Goal: Register for event/course

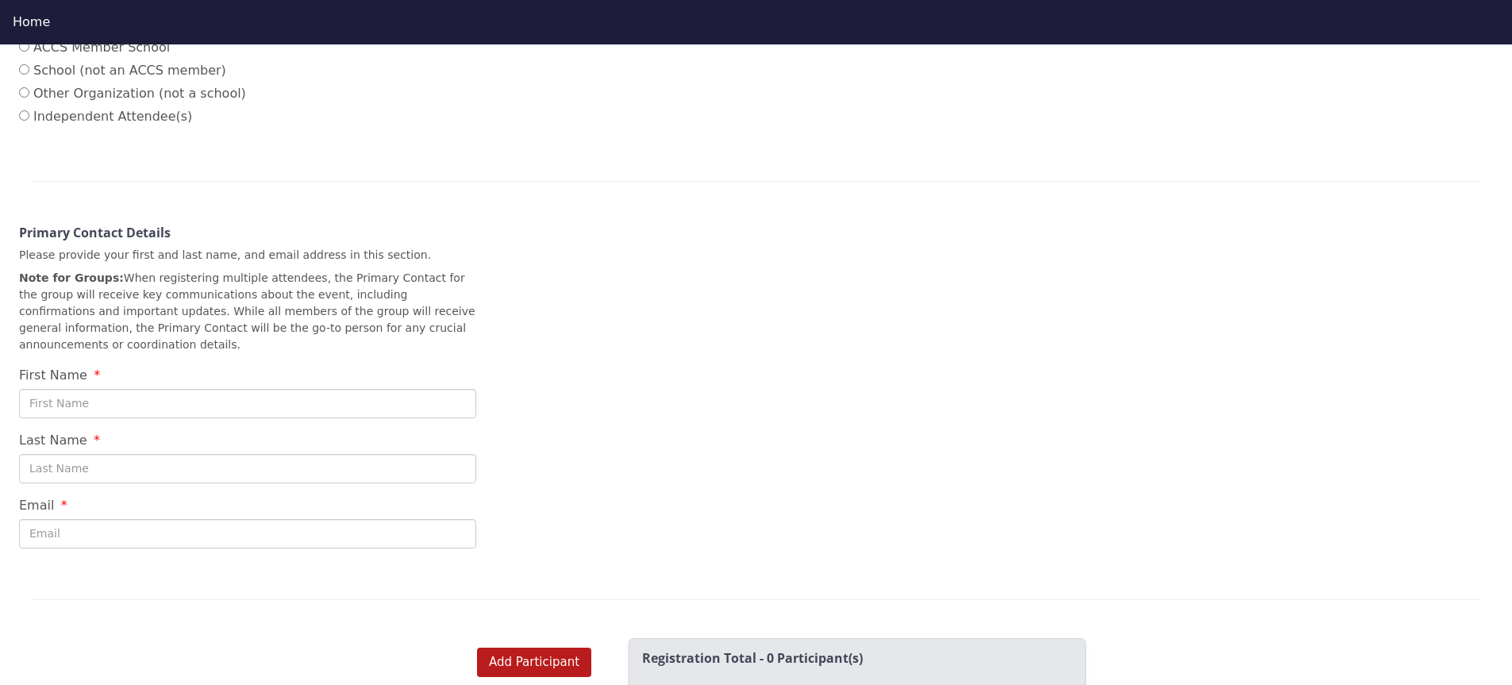
scroll to position [476, 0]
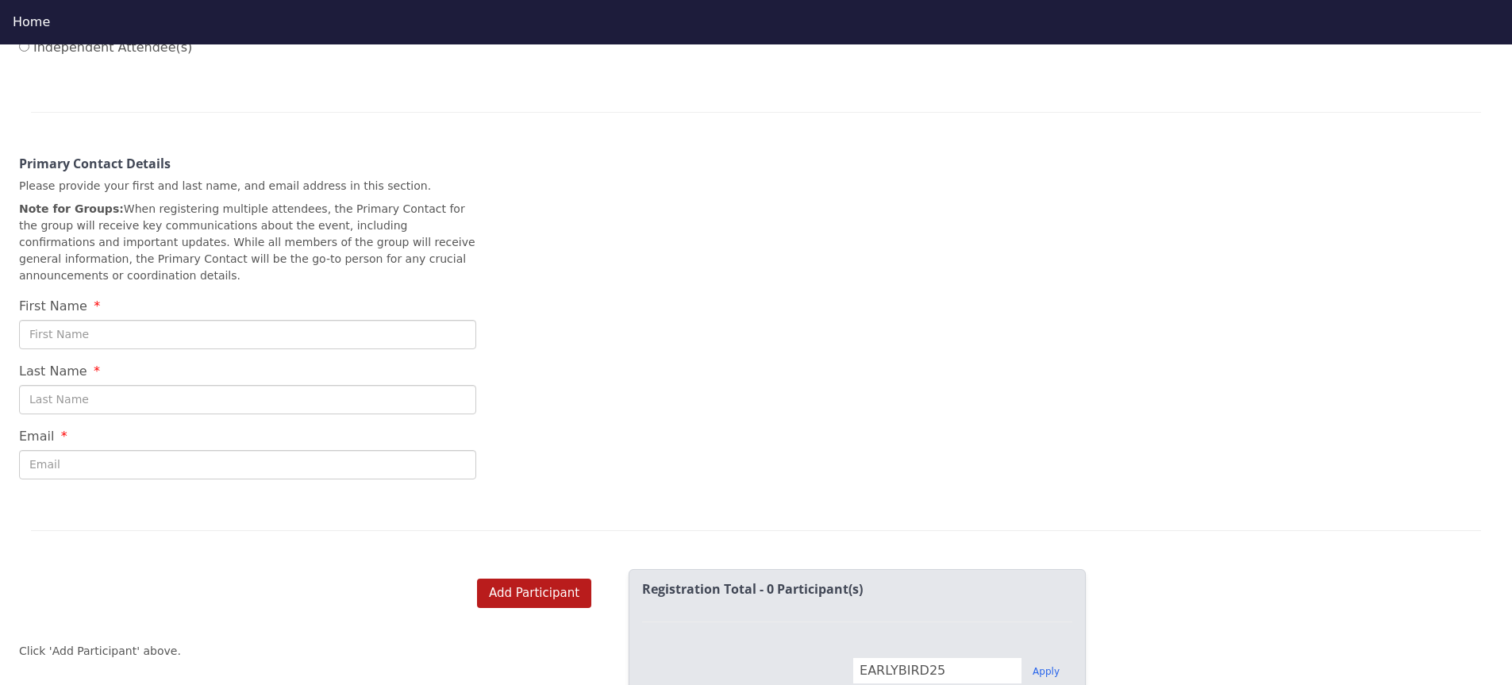
click at [385, 321] on input "First Name" at bounding box center [247, 334] width 457 height 29
type input "[PERSON_NAME]"
type input "[PERSON_NAME][EMAIL_ADDRESS][PERSON_NAME][DOMAIN_NAME]"
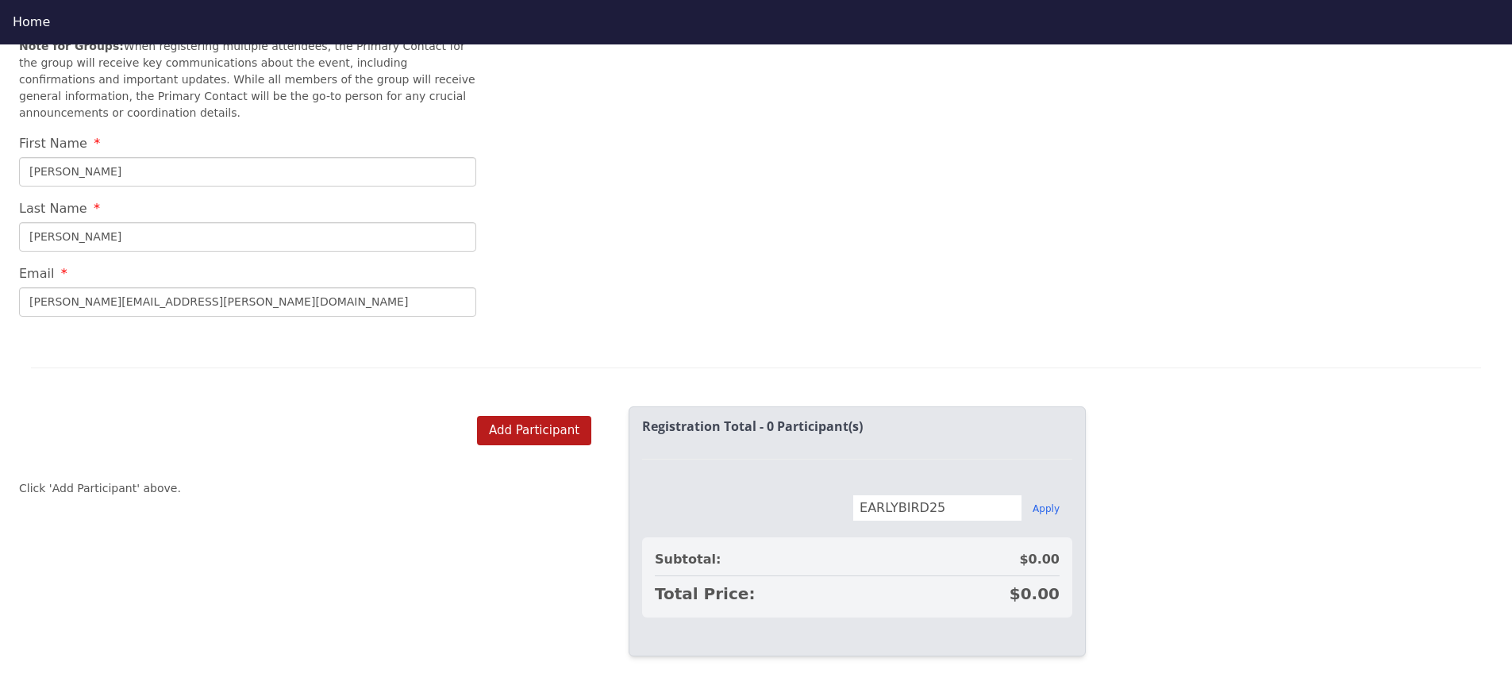
scroll to position [651, 0]
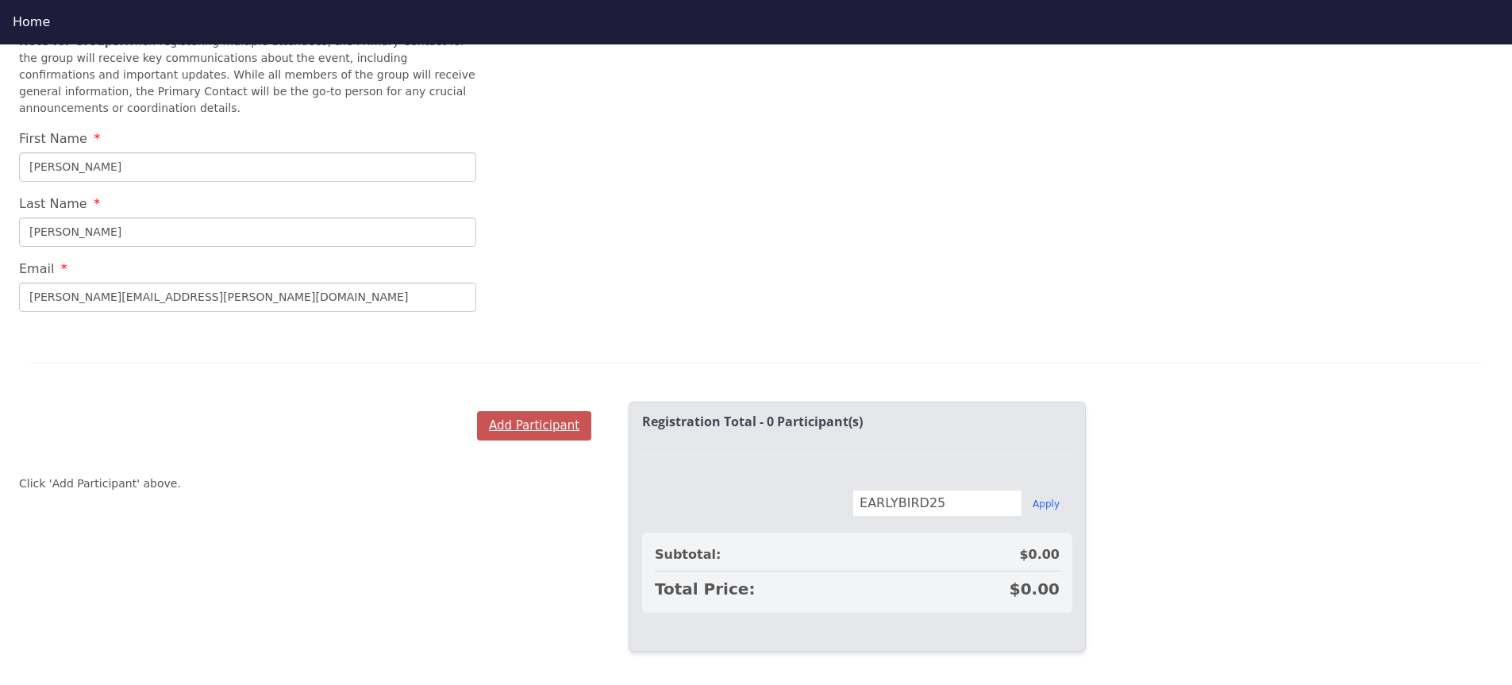
click at [504, 411] on button "Add Participant" at bounding box center [534, 425] width 114 height 29
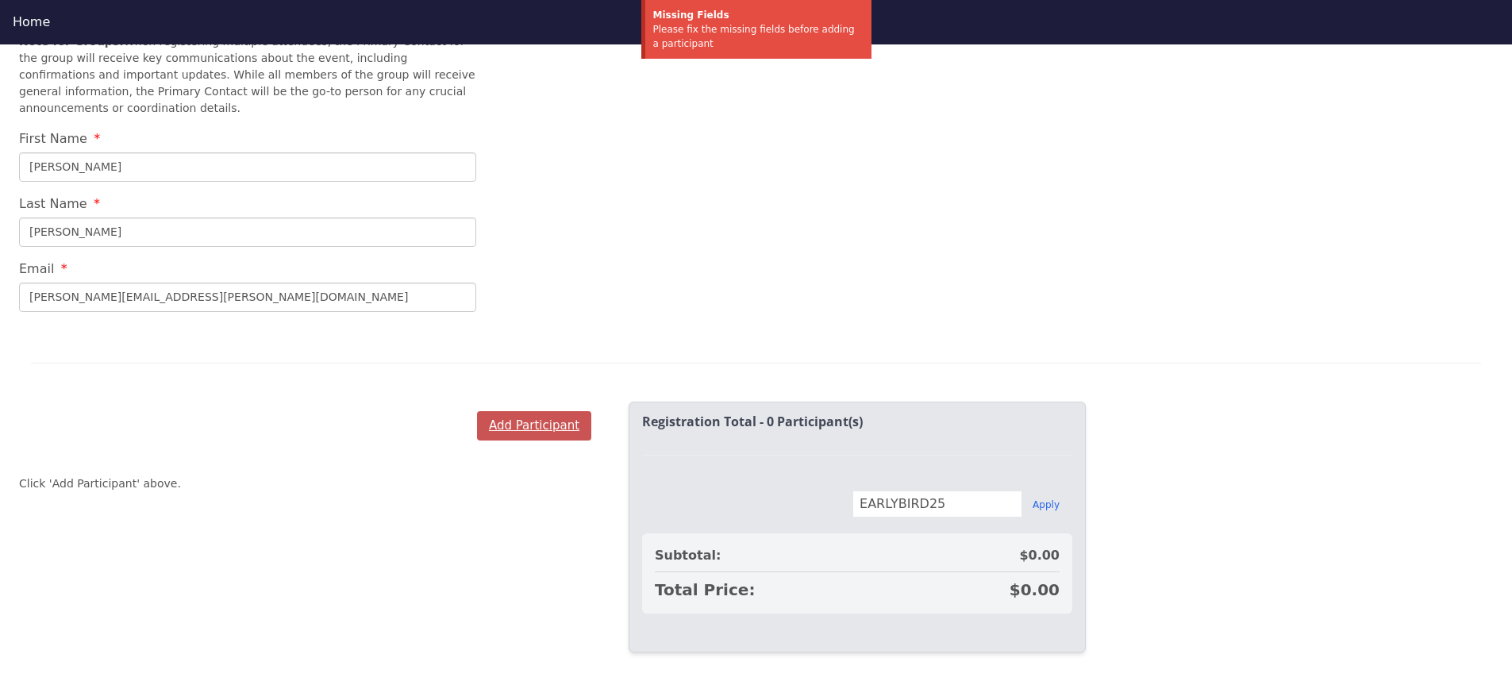
scroll to position [44, 0]
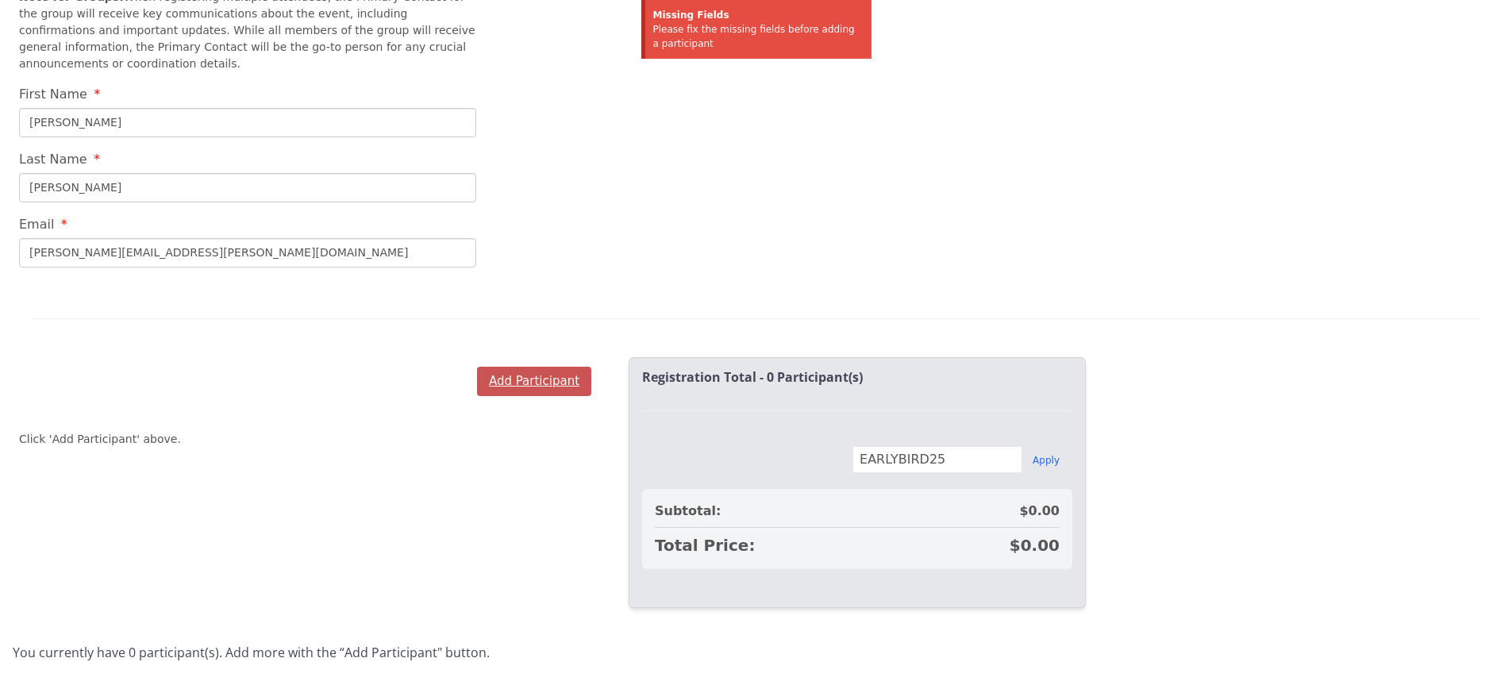
click at [520, 367] on button "Add Participant" at bounding box center [534, 381] width 114 height 29
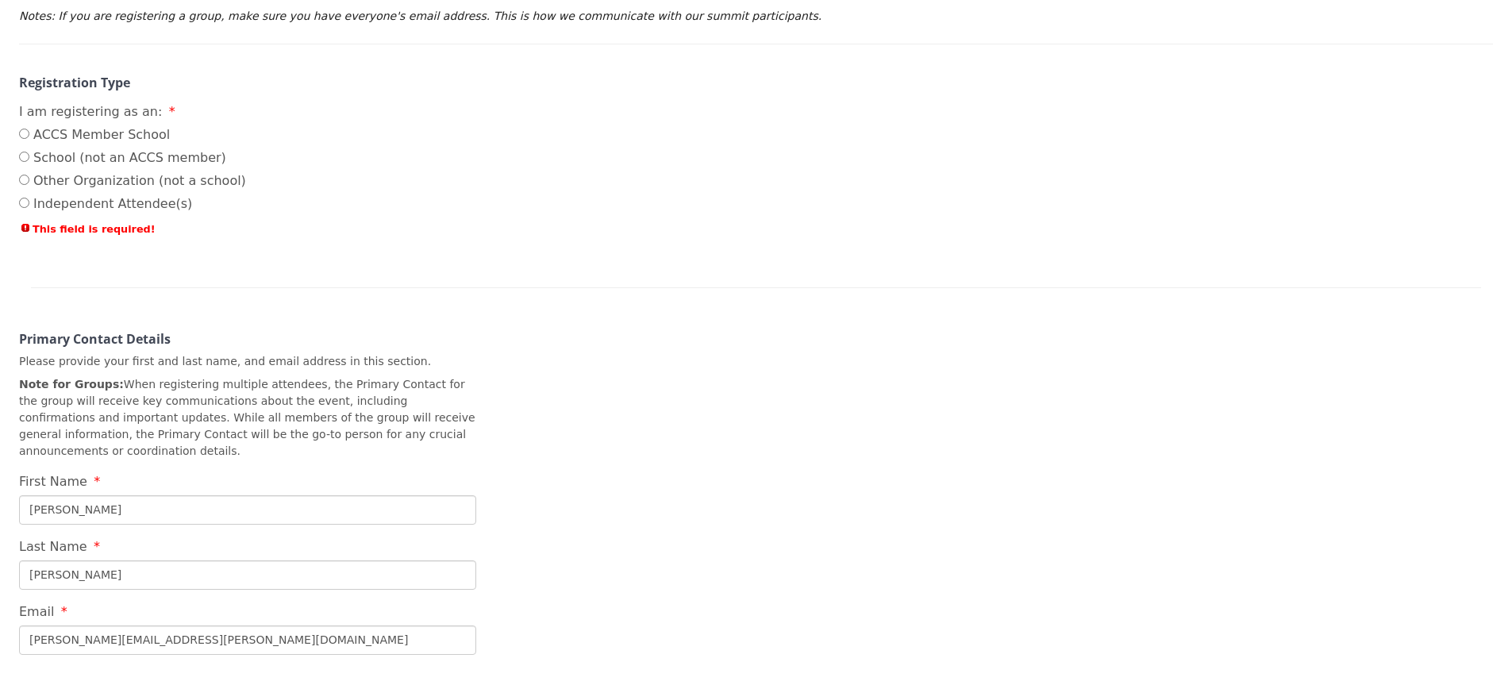
scroll to position [273, 0]
click at [19, 134] on input "ACCS Member School" at bounding box center [24, 136] width 10 height 10
radio input "true"
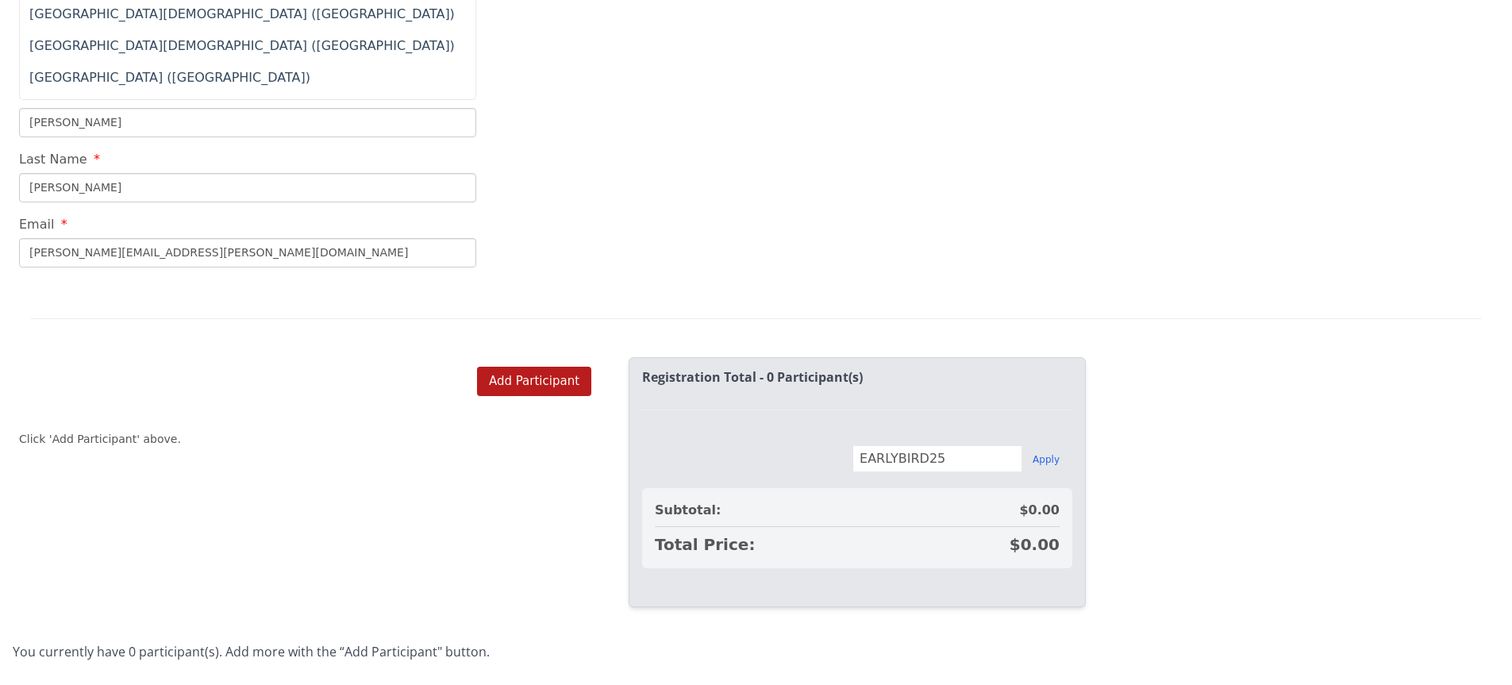
scroll to position [6428, 0]
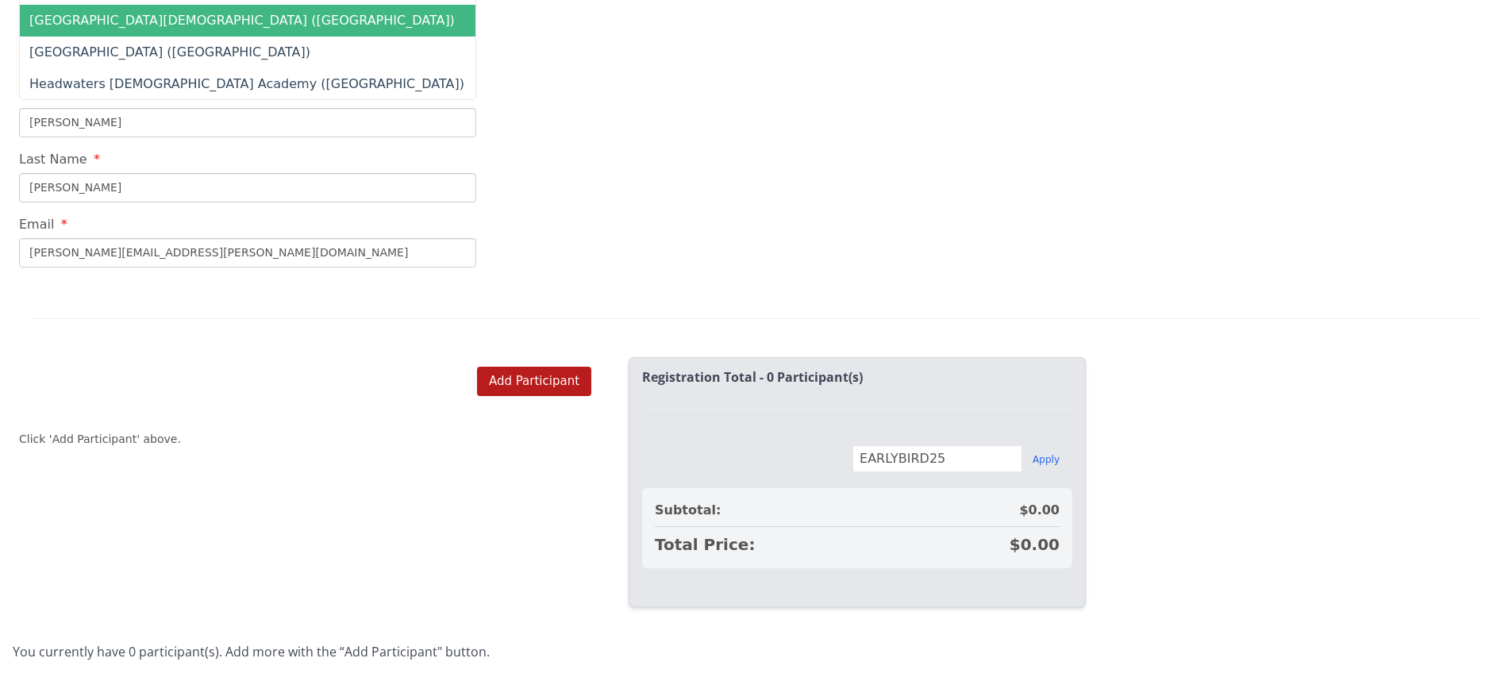
click at [103, 17] on span "[GEOGRAPHIC_DATA][DEMOGRAPHIC_DATA] ([GEOGRAPHIC_DATA])" at bounding box center [241, 20] width 425 height 15
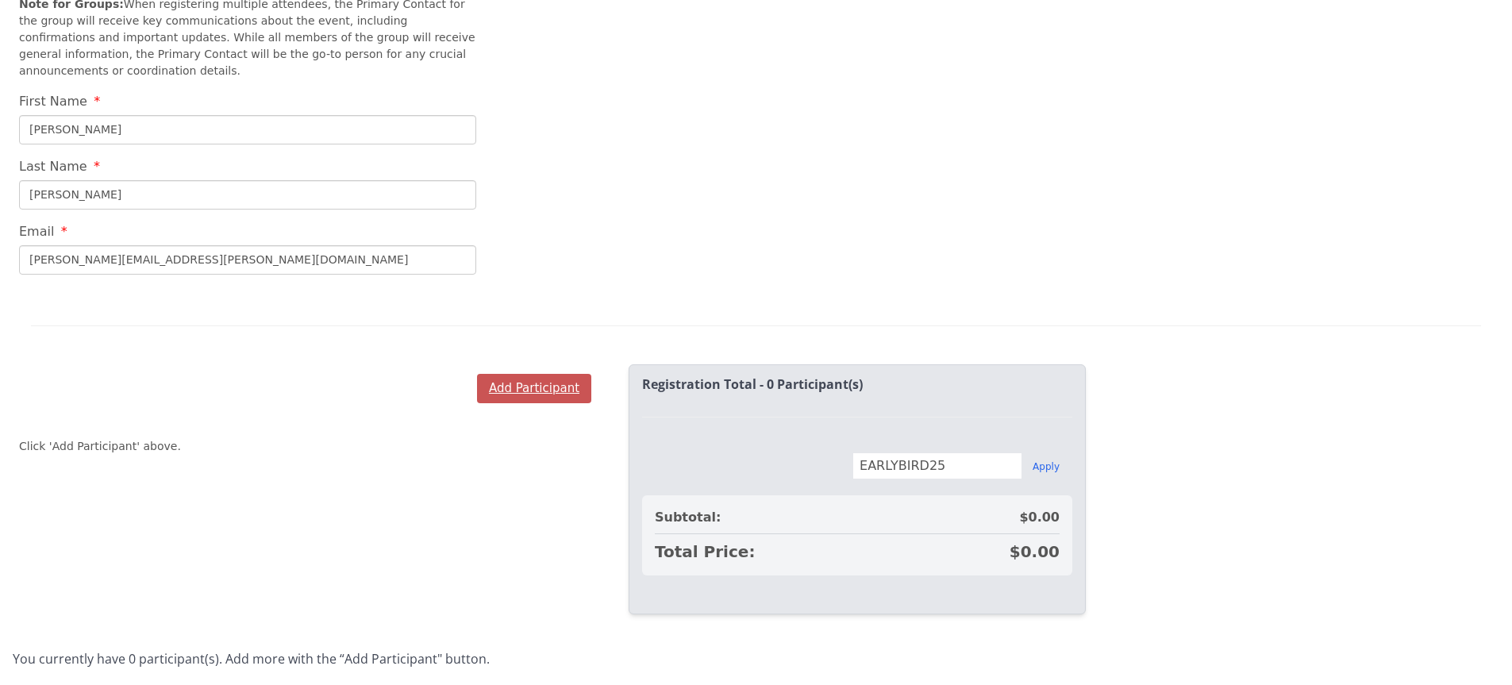
click at [512, 374] on button "Add Participant" at bounding box center [534, 388] width 114 height 29
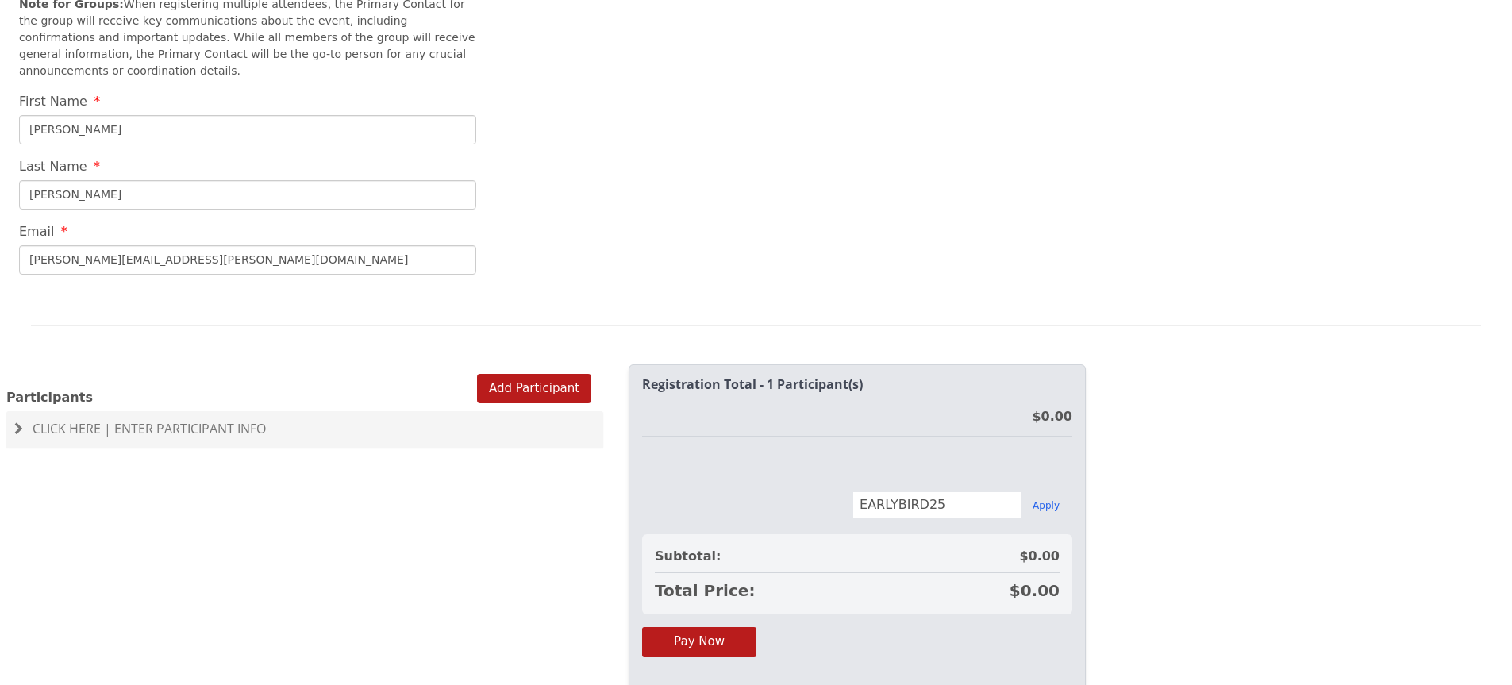
click at [283, 411] on div "Click Here | Enter Participant Info" at bounding box center [304, 429] width 597 height 37
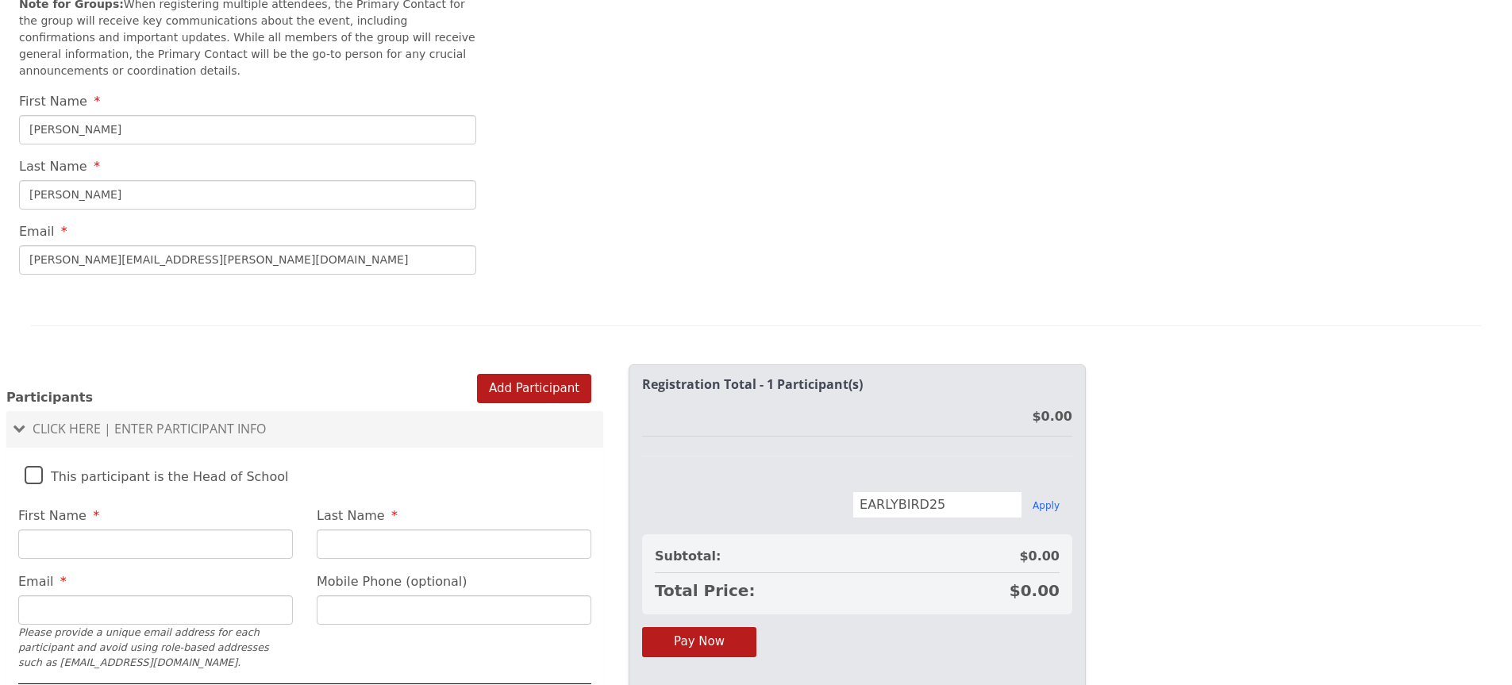
click at [115, 455] on label "This participant is the Head of School" at bounding box center [157, 472] width 264 height 34
click at [0, 0] on input "This participant is the Head of School" at bounding box center [0, 0] width 0 height 0
click at [128, 529] on input "First Name" at bounding box center [155, 543] width 275 height 29
type input "[PERSON_NAME]"
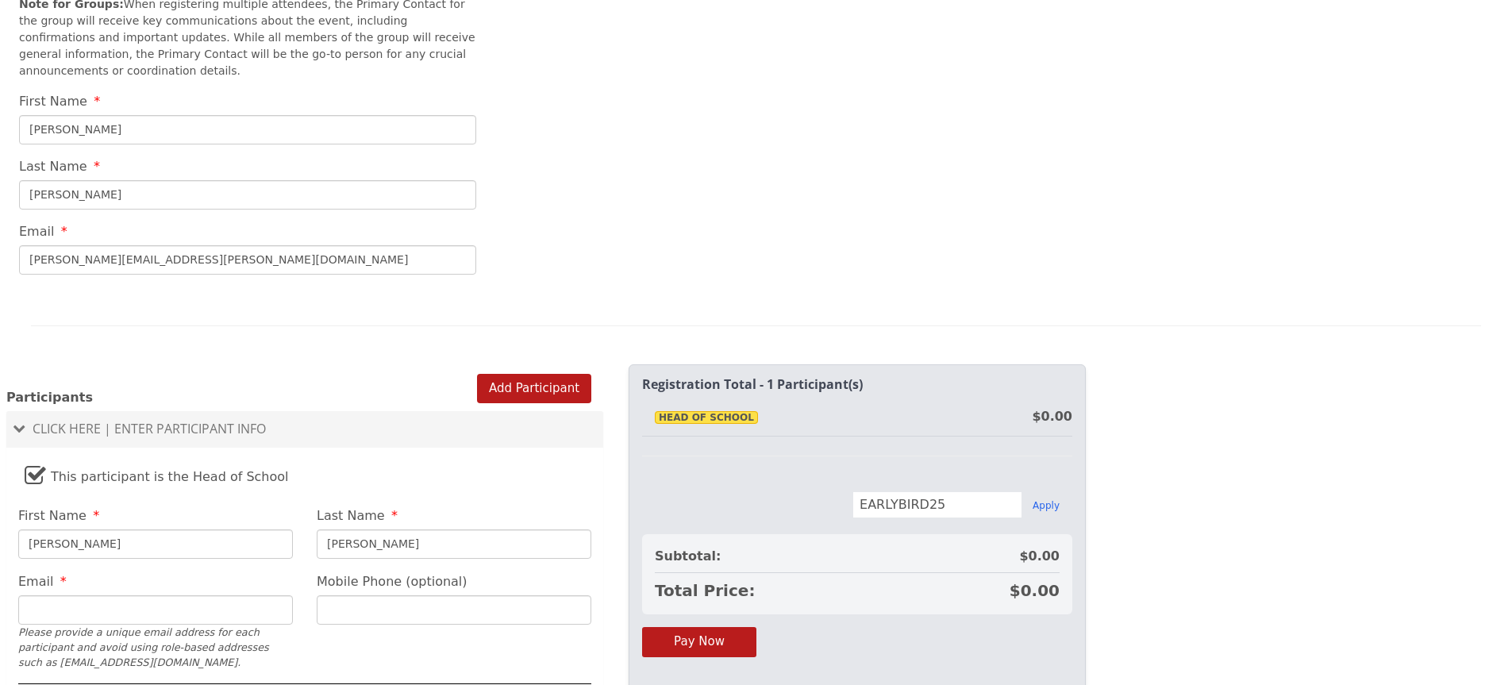
type input "[PERSON_NAME][EMAIL_ADDRESS][PERSON_NAME][DOMAIN_NAME]"
type input "[PHONE_NUMBER]"
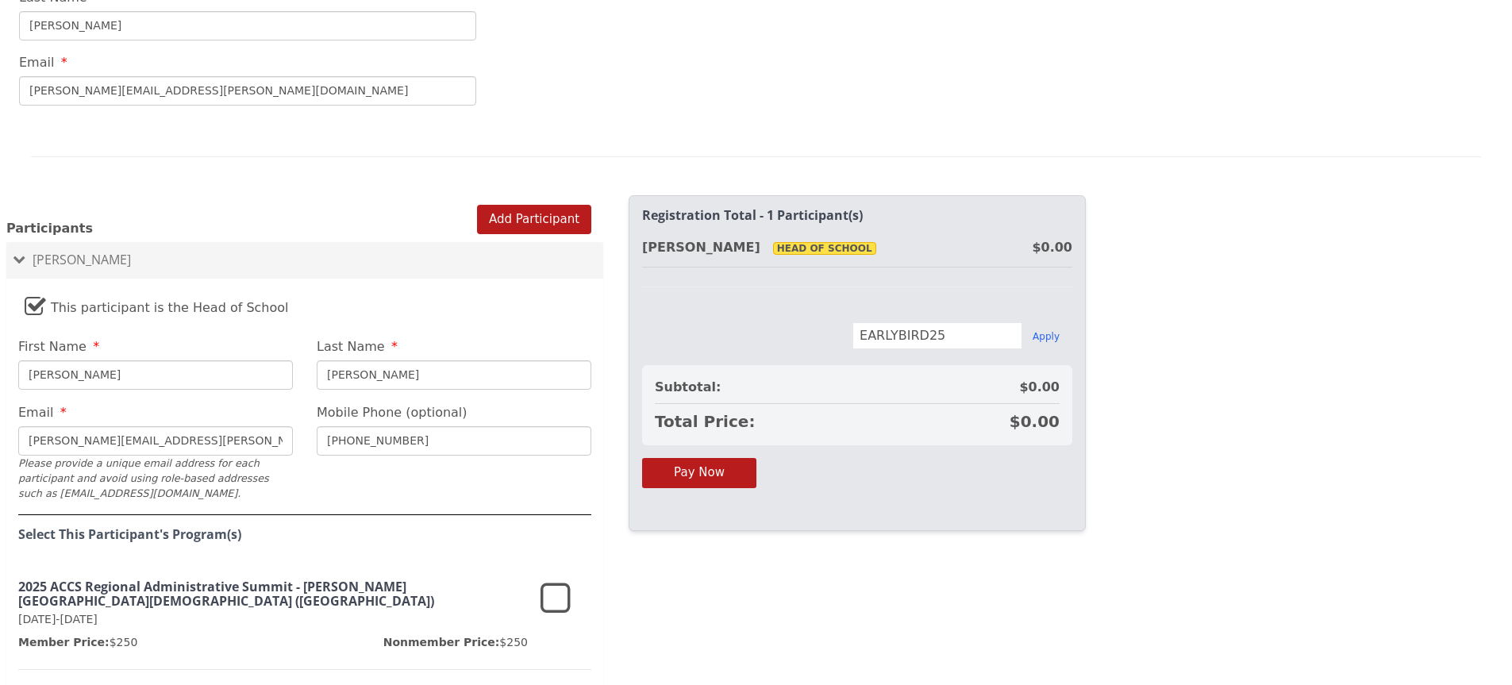
scroll to position [956, 0]
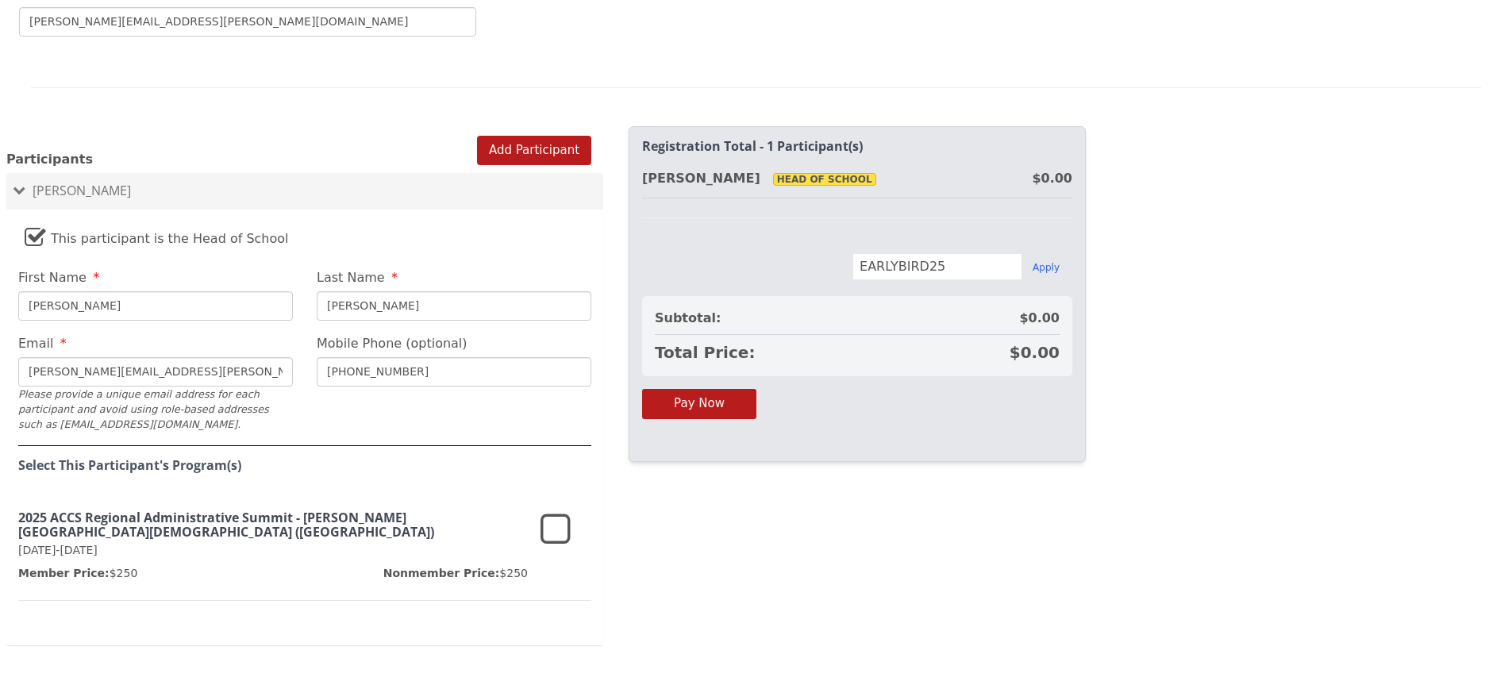
click at [546, 511] on icon at bounding box center [555, 530] width 30 height 38
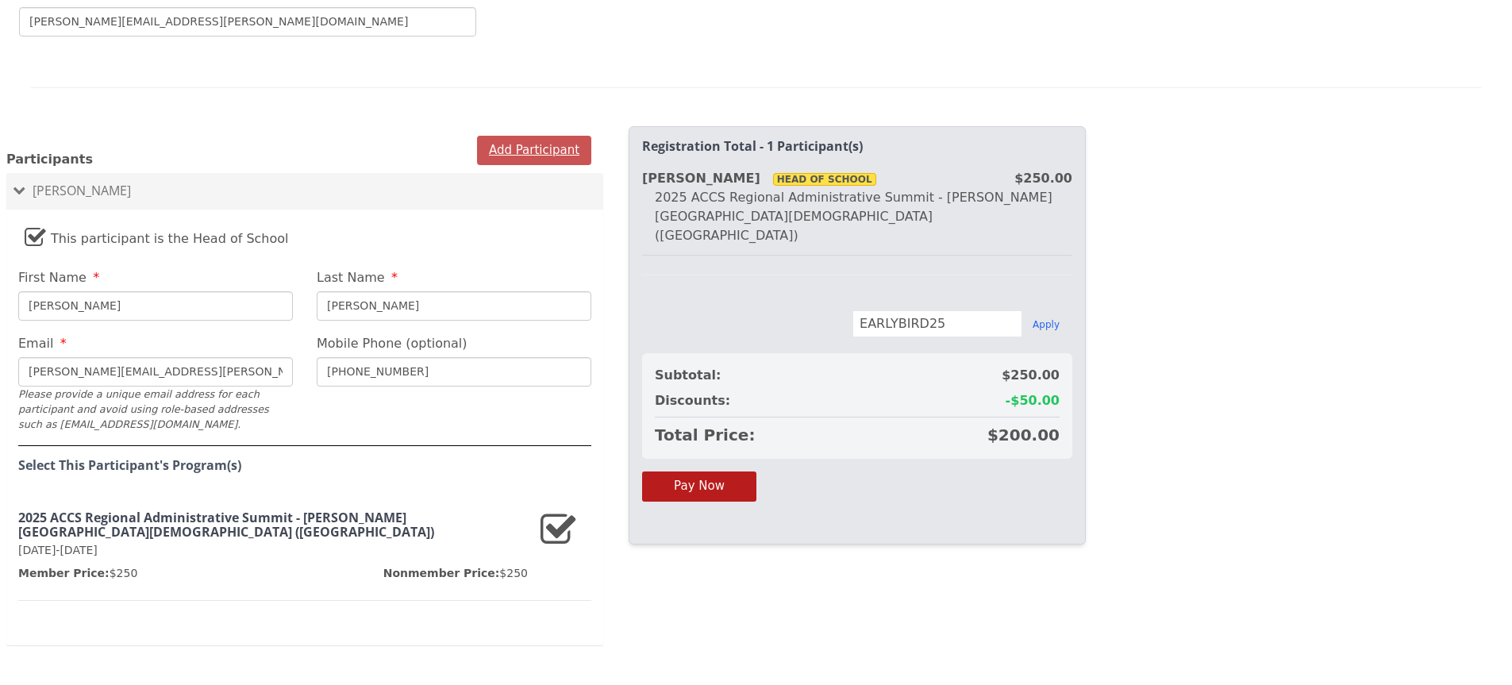
click at [529, 136] on button "Add Participant" at bounding box center [534, 150] width 114 height 29
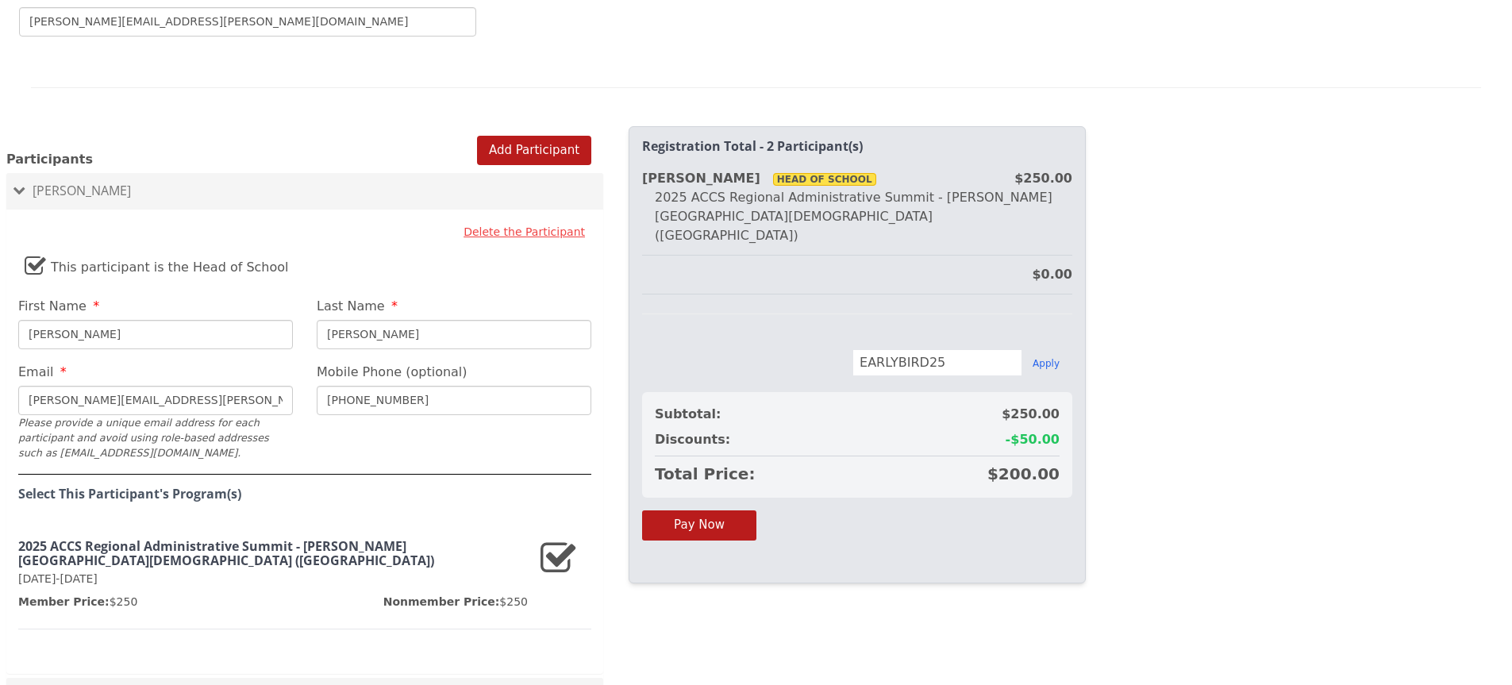
click at [27, 246] on label "This participant is the Head of School" at bounding box center [157, 263] width 264 height 34
click at [0, 0] on input "This participant is the Head of School" at bounding box center [0, 0] width 0 height 0
click at [27, 246] on label "This participant is the Head of School" at bounding box center [157, 263] width 264 height 34
click at [0, 0] on input "This participant is the Head of School" at bounding box center [0, 0] width 0 height 0
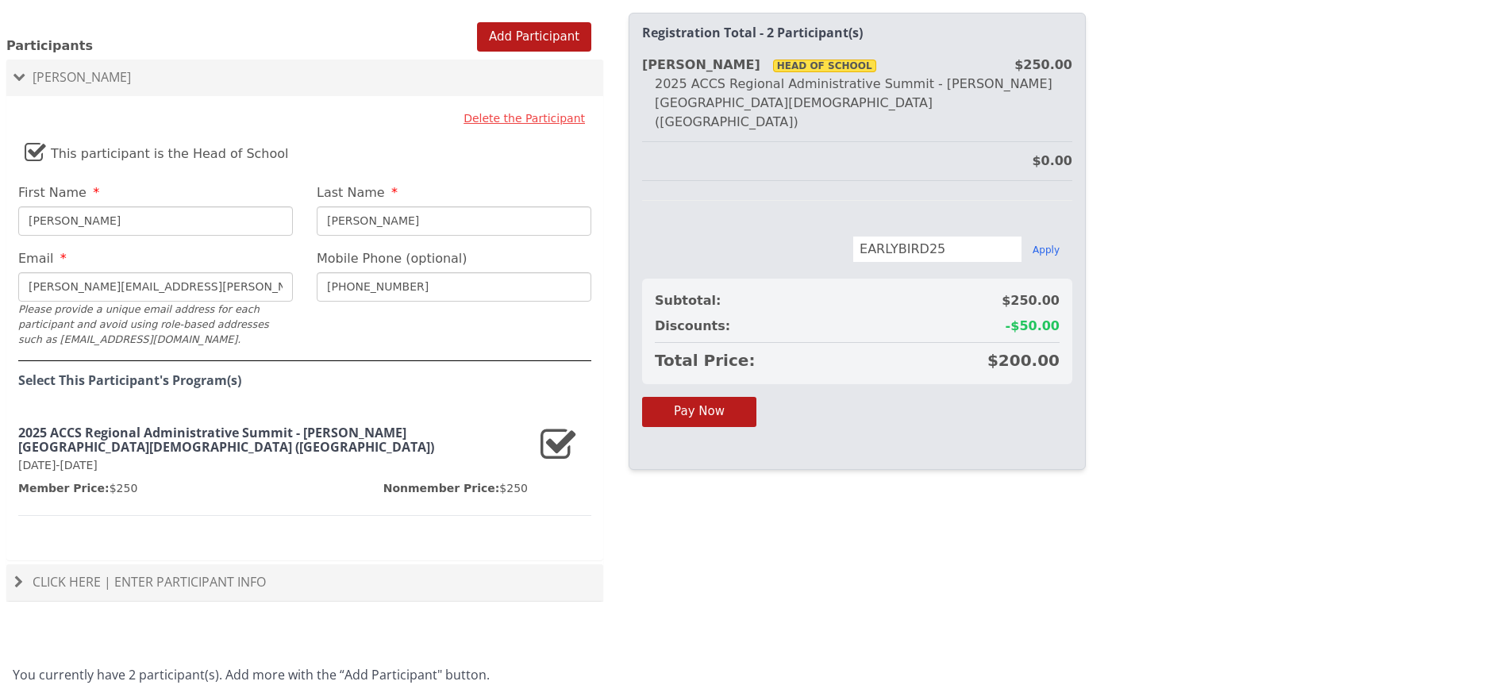
scroll to position [1071, 0]
click at [278, 574] on h4 "Click Here | Enter Participant Info" at bounding box center [304, 581] width 581 height 14
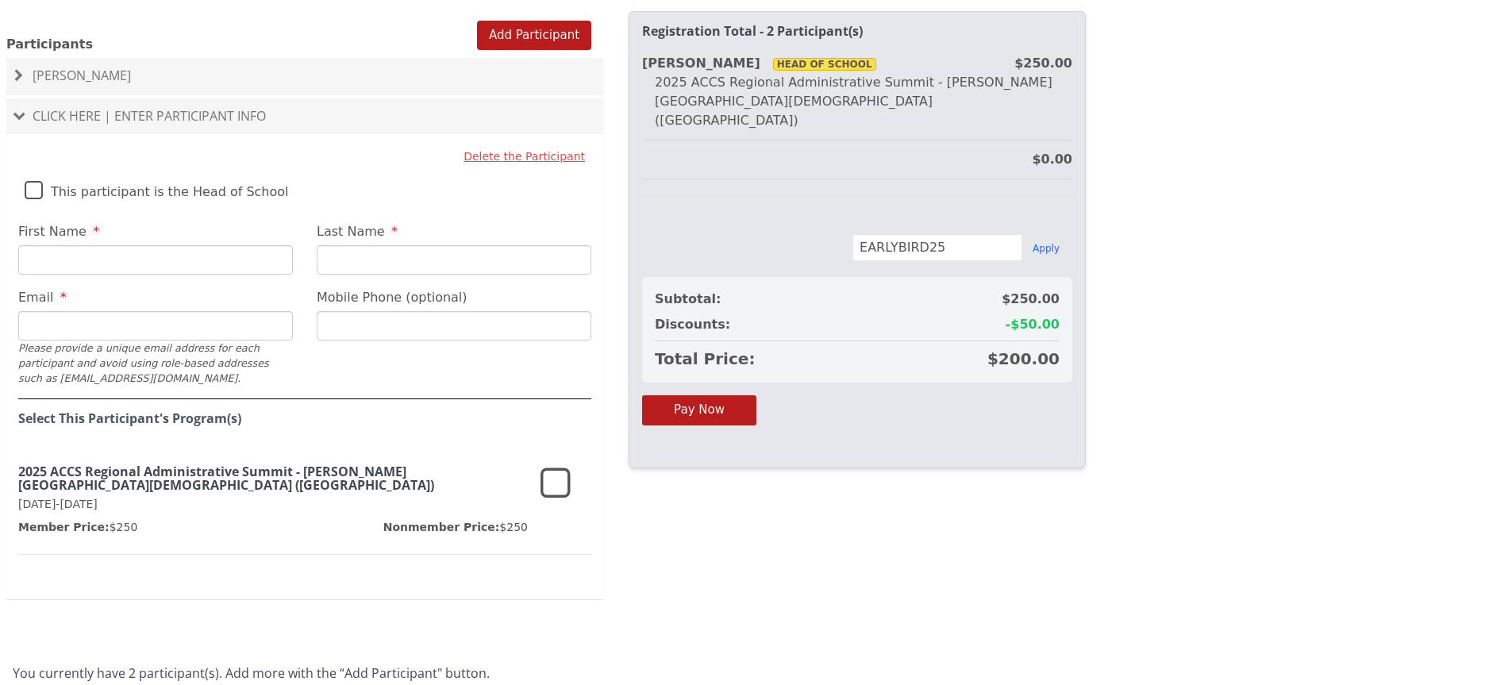
click at [151, 245] on input "First Name" at bounding box center [155, 259] width 275 height 29
drag, startPoint x: 94, startPoint y: 230, endPoint x: 0, endPoint y: 254, distance: 96.6
click at [0, 254] on div "Add Participant Participants [PERSON_NAME] Delete the Participant This particip…" at bounding box center [304, 315] width 609 height 627
type input "[PERSON_NAME]"
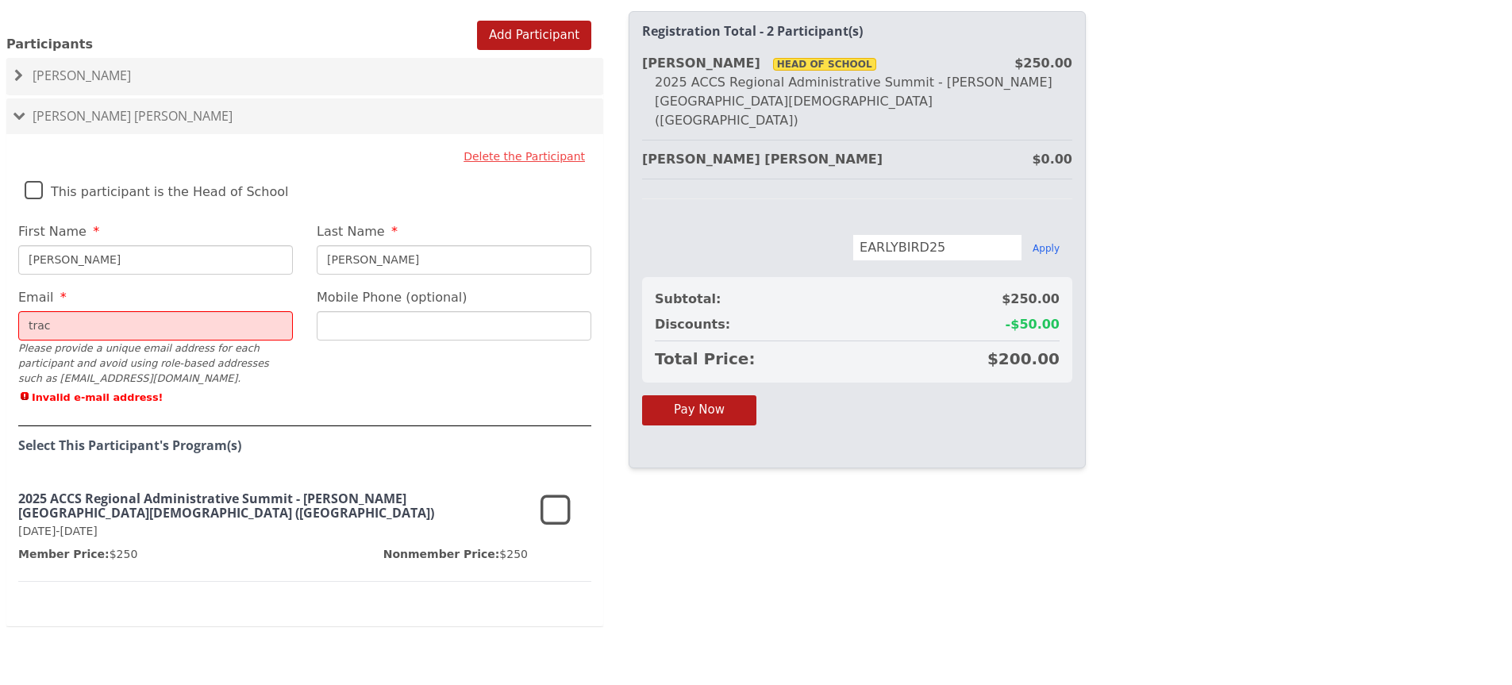
type input "[PERSON_NAME][EMAIL_ADDRESS][PERSON_NAME][DOMAIN_NAME]"
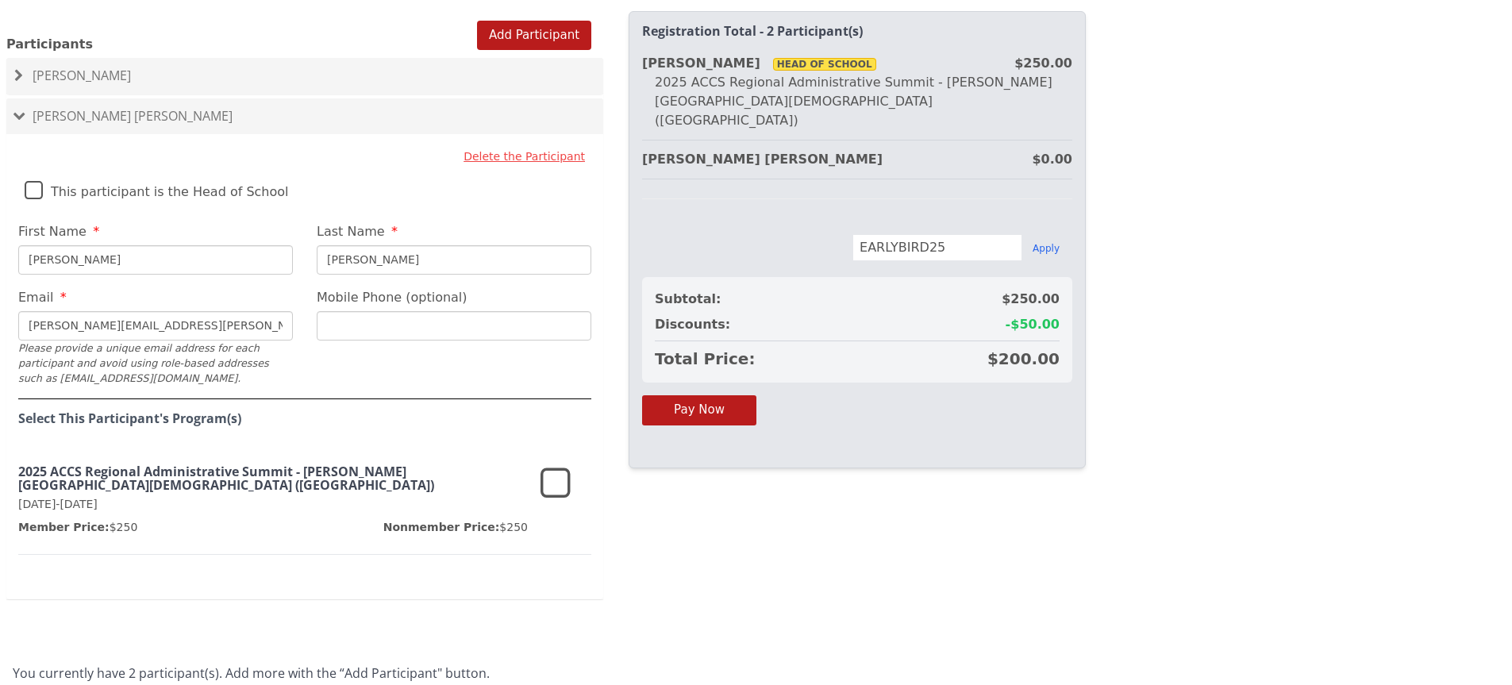
click at [557, 465] on icon at bounding box center [555, 484] width 30 height 38
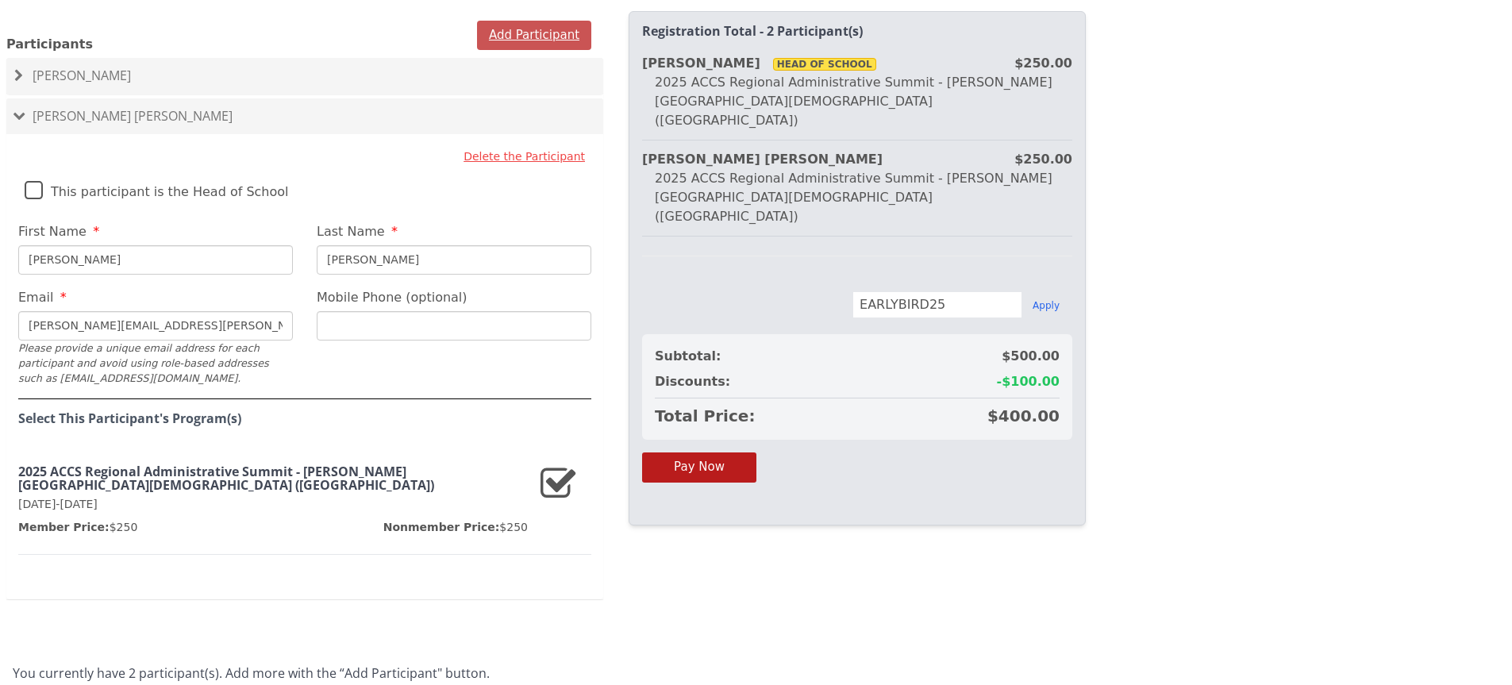
click at [499, 21] on button "Add Participant" at bounding box center [534, 35] width 114 height 29
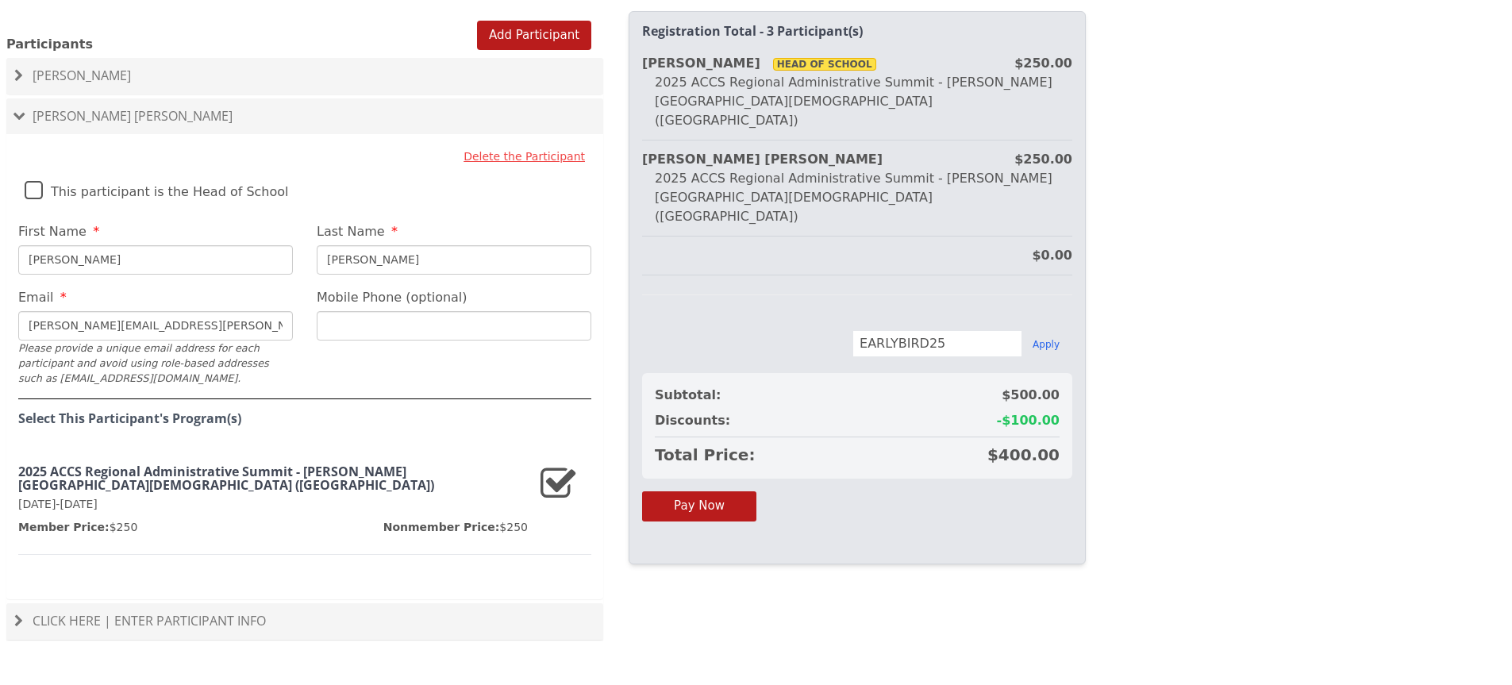
click at [162, 603] on div "Click Here | Enter Participant Info" at bounding box center [304, 621] width 597 height 37
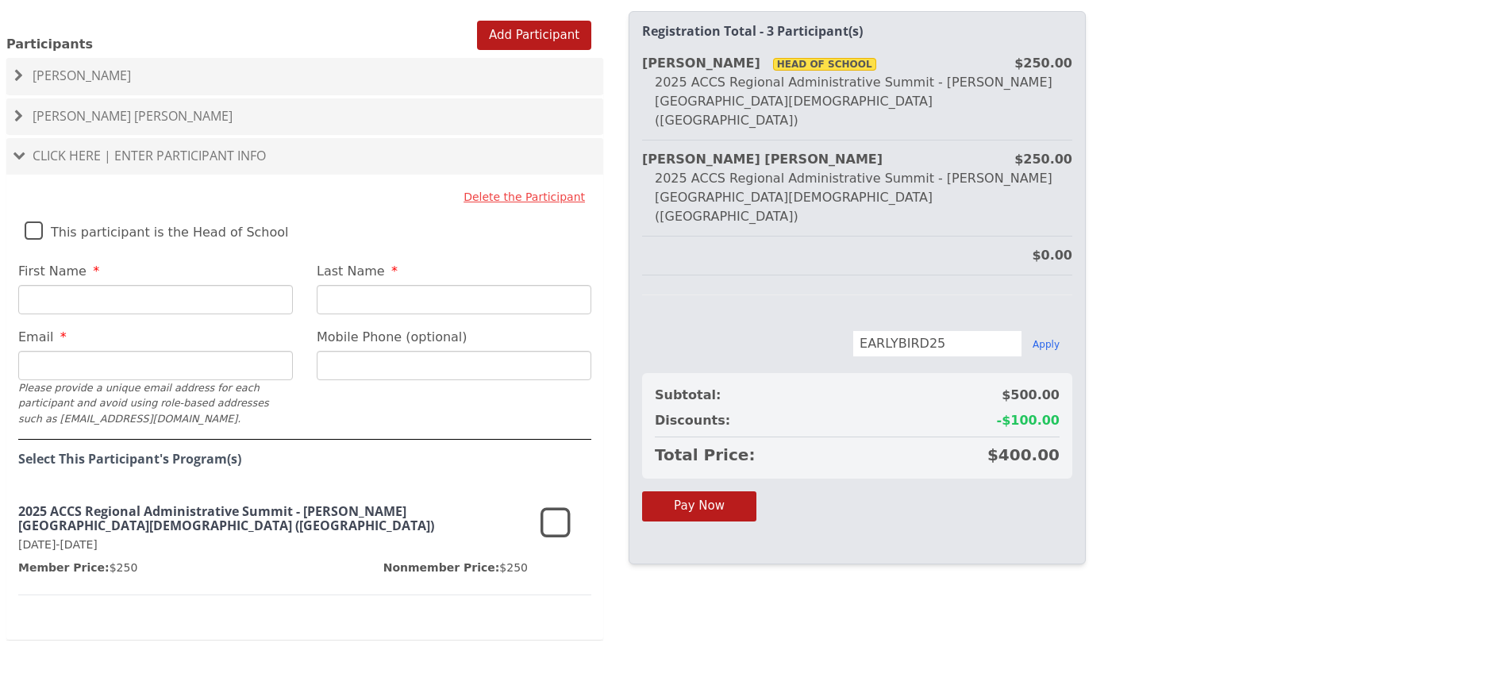
click at [154, 285] on input "First Name" at bounding box center [155, 299] width 275 height 29
type input "[PERSON_NAME]"
type input "k"
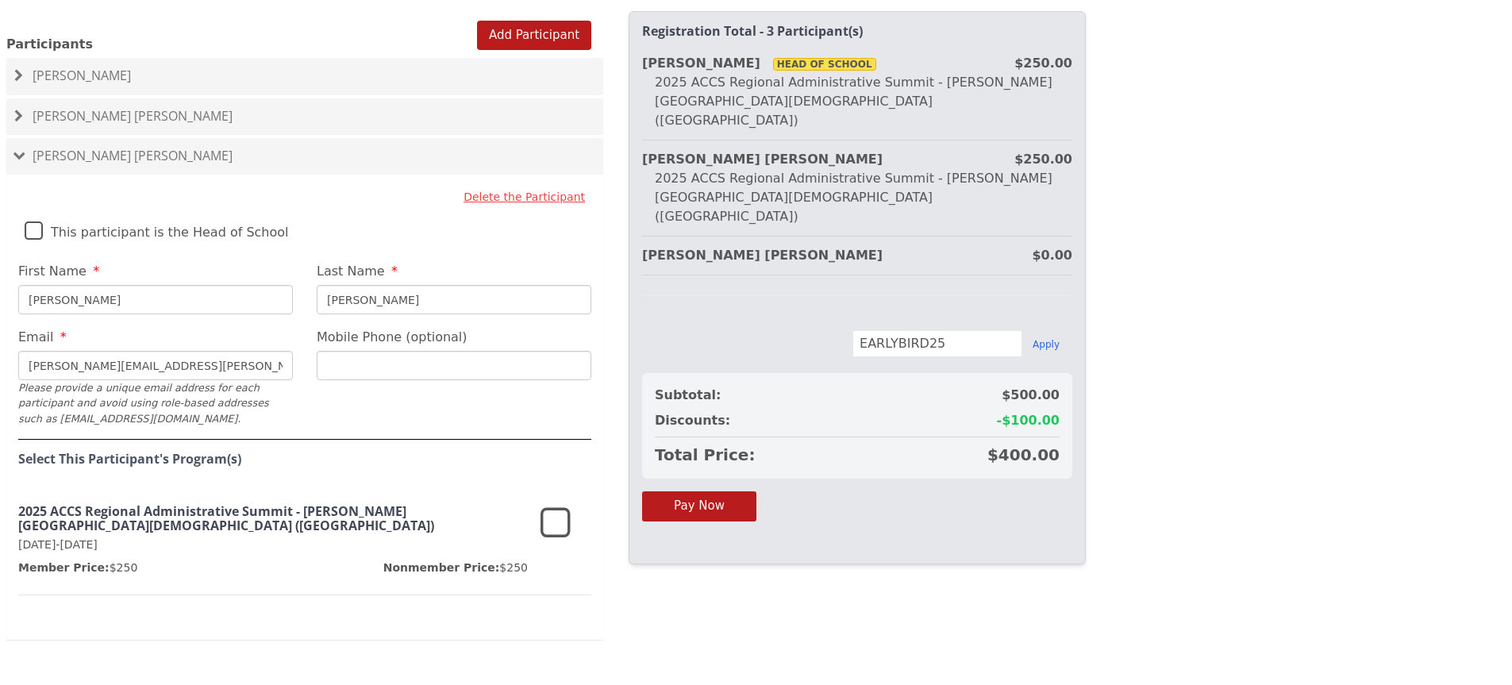
type input "[PERSON_NAME][EMAIL_ADDRESS][PERSON_NAME][DOMAIN_NAME]"
click at [558, 505] on icon at bounding box center [555, 524] width 30 height 38
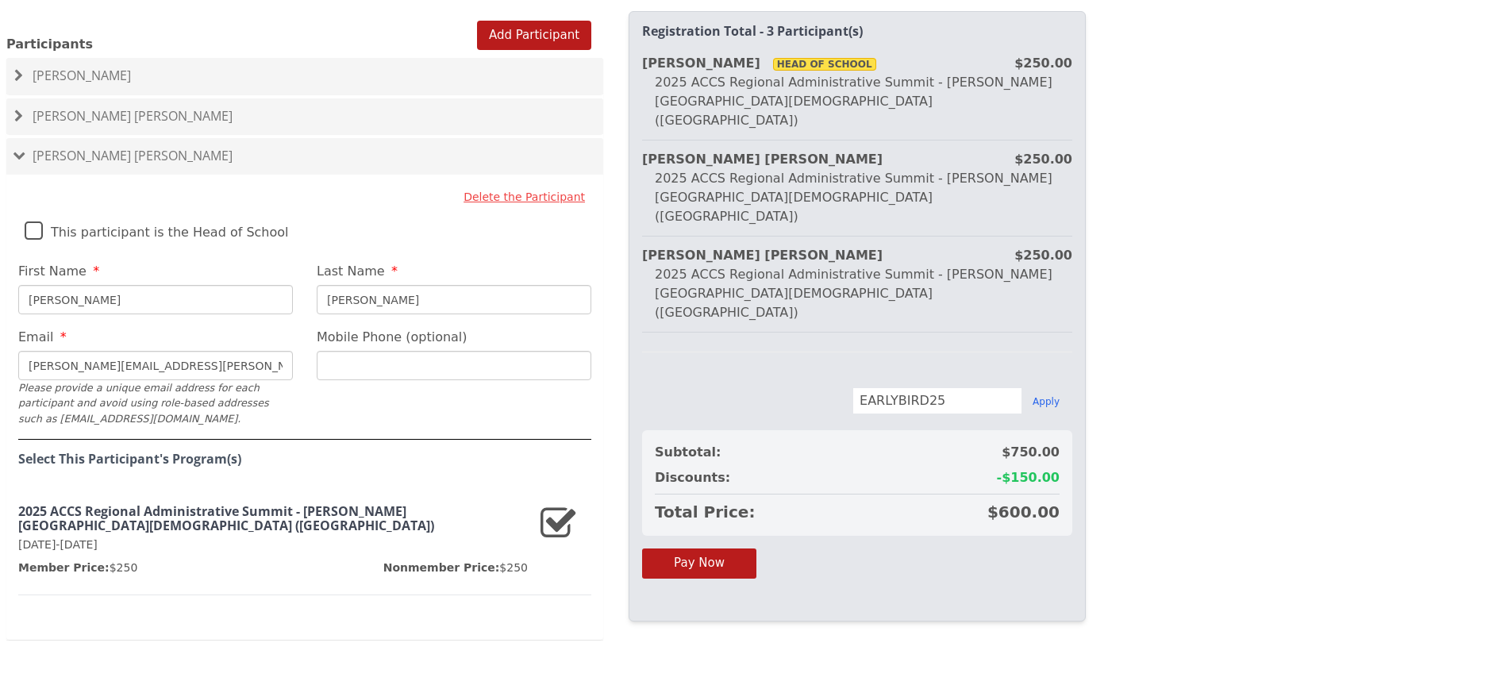
click at [504, 34] on div at bounding box center [304, 34] width 597 height 1
click at [255, 285] on input "[PERSON_NAME]" at bounding box center [155, 299] width 275 height 29
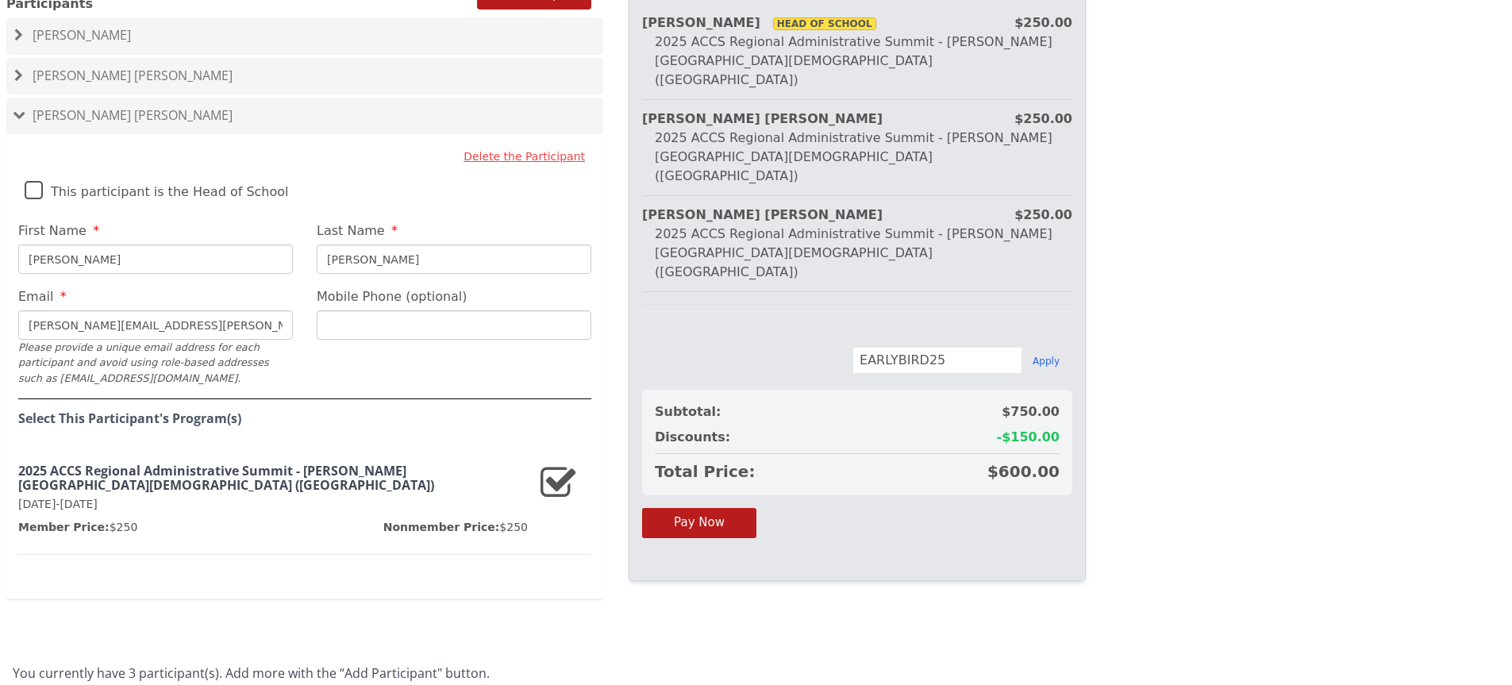
scroll to position [1032, 0]
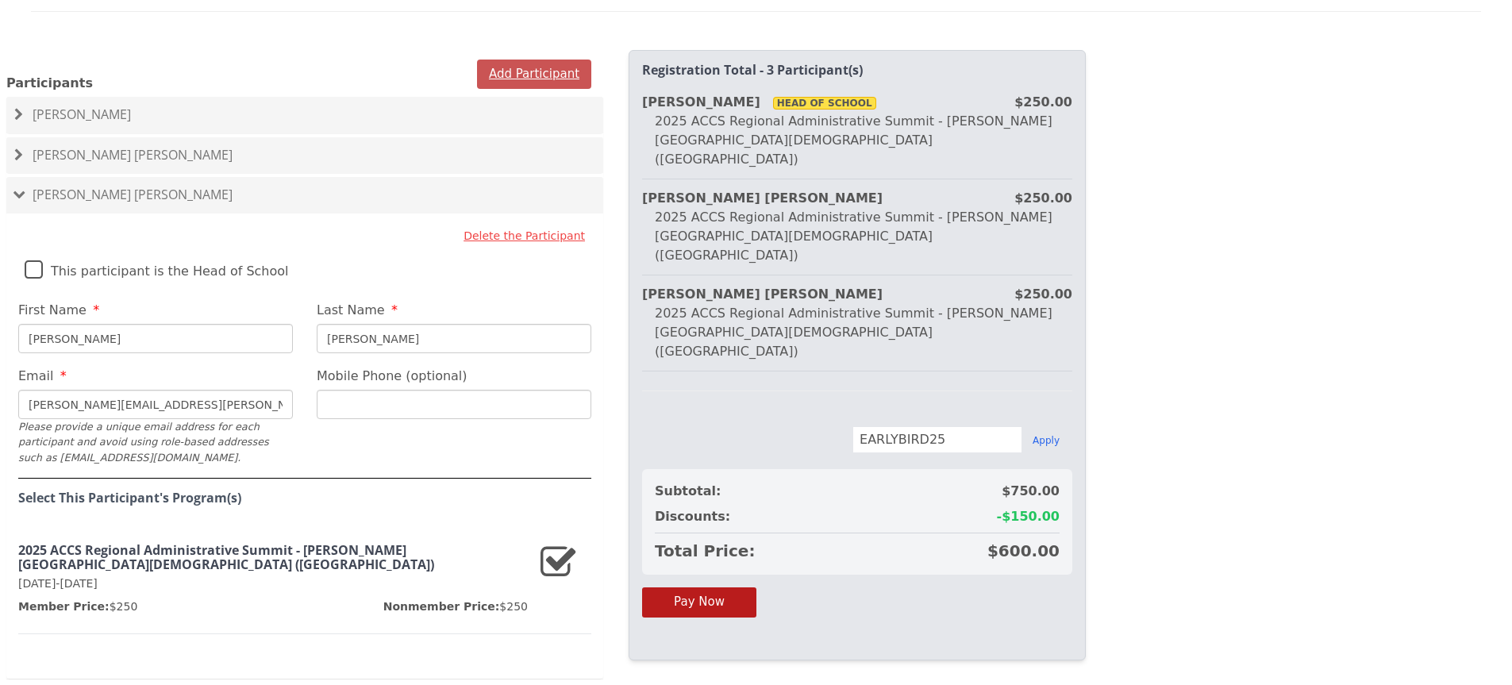
click at [522, 60] on button "Add Participant" at bounding box center [534, 74] width 114 height 29
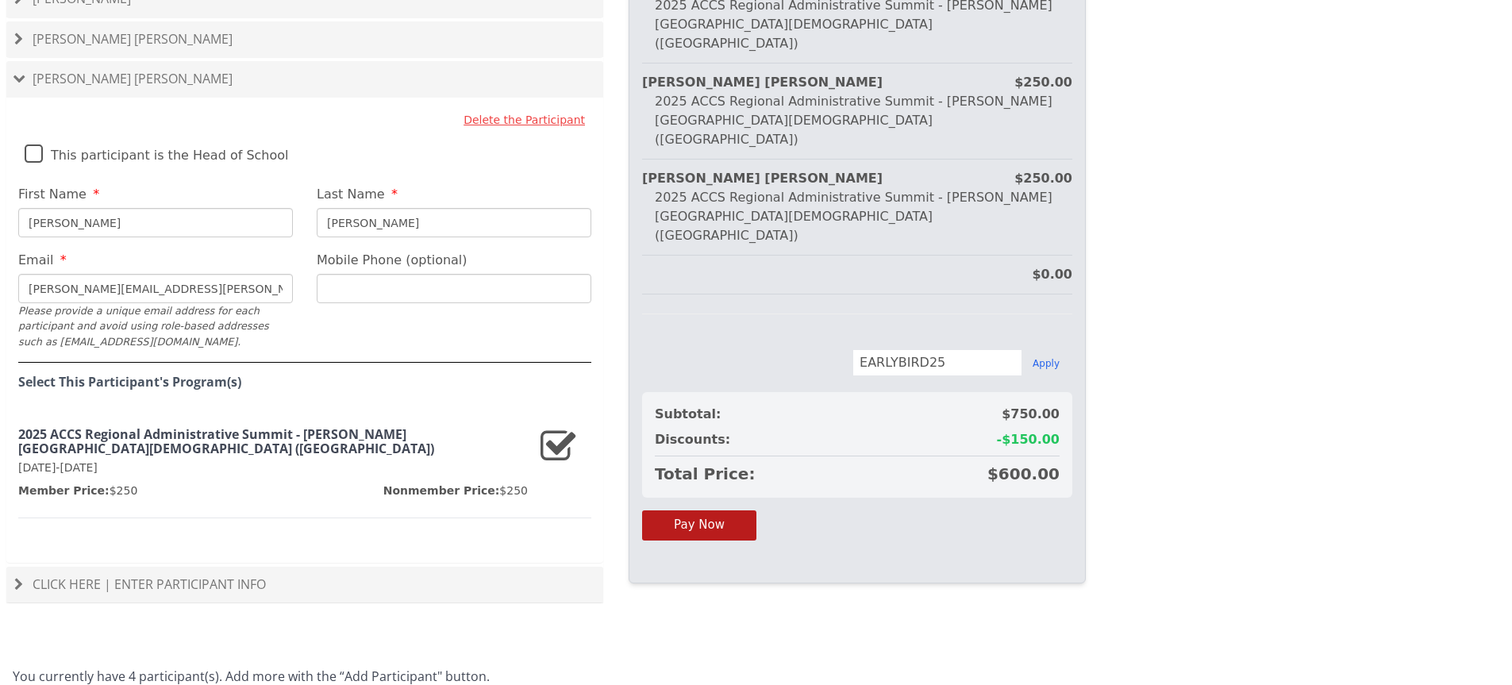
scroll to position [1151, 0]
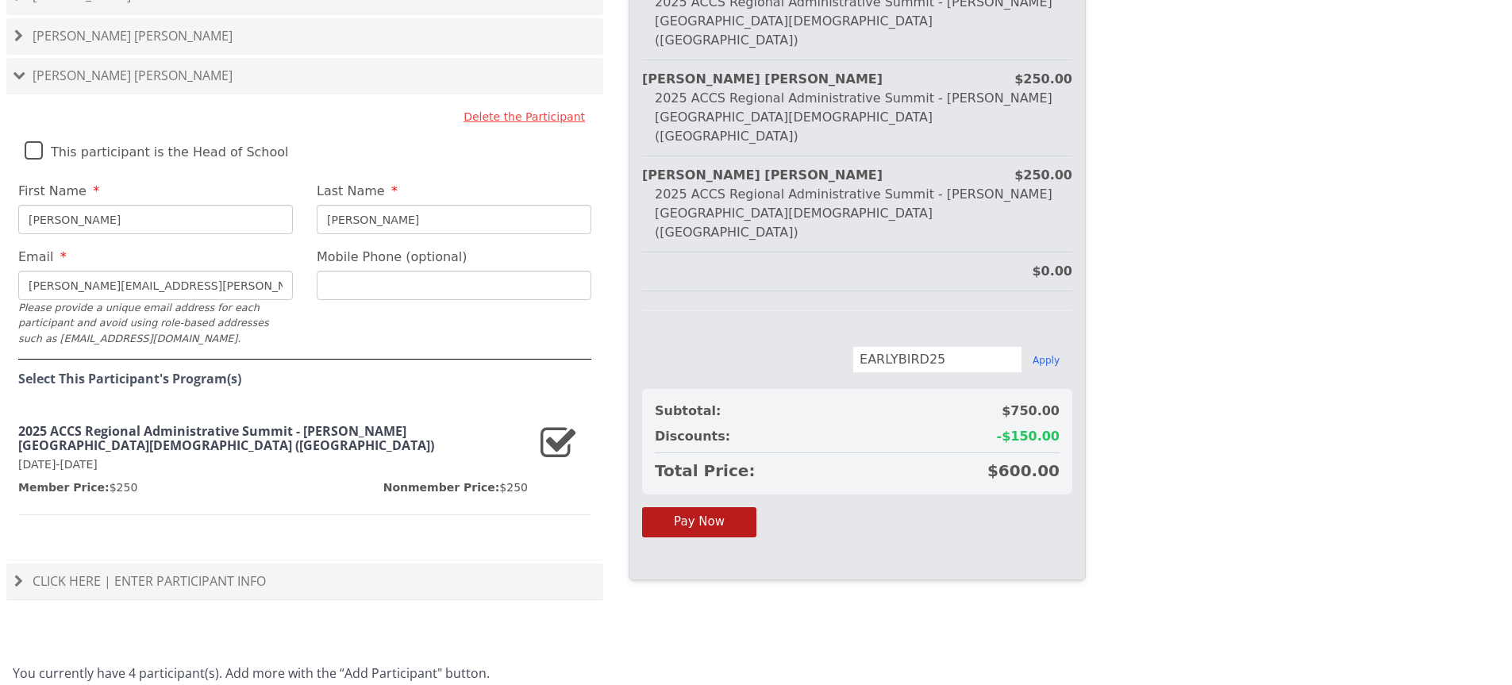
click at [327, 563] on div "Click Here | Enter Participant Info" at bounding box center [304, 581] width 597 height 37
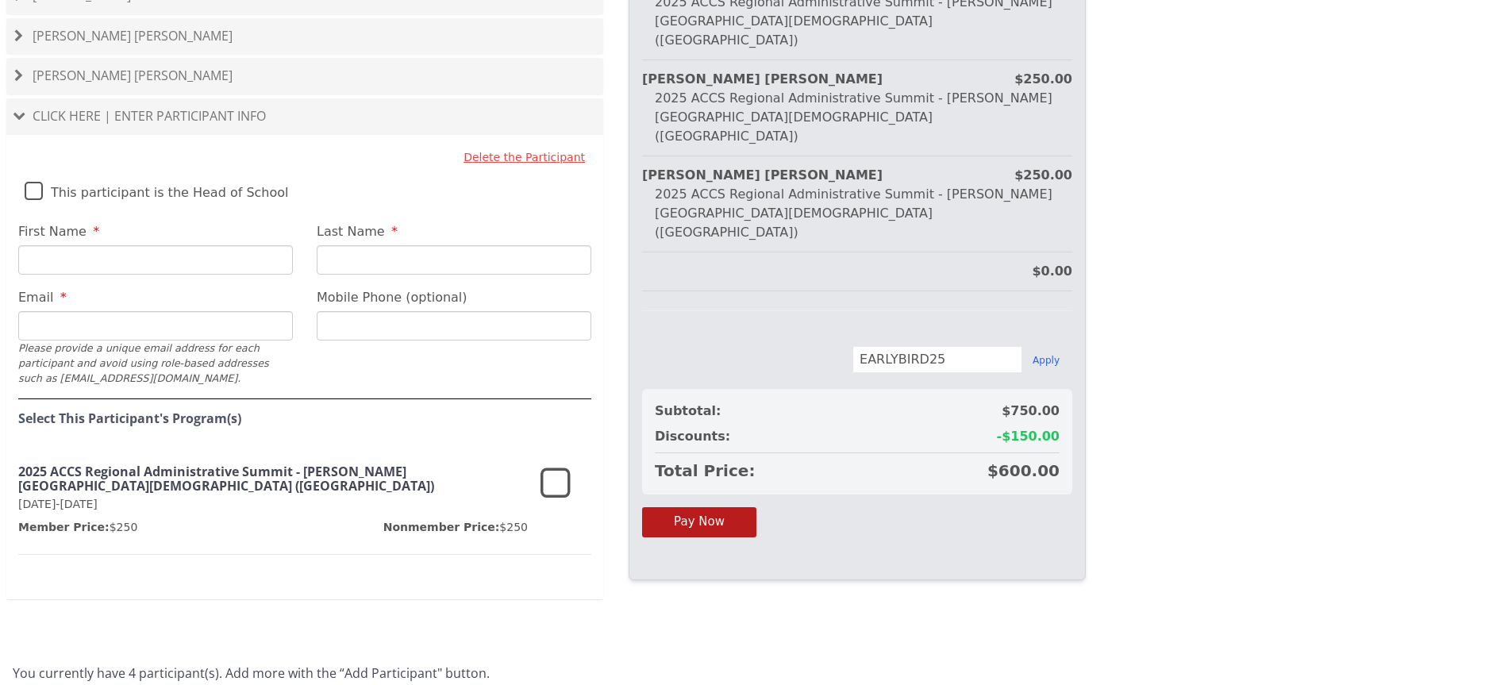
click at [178, 245] on input "First Name" at bounding box center [155, 259] width 275 height 29
type input "[PERSON_NAME]"
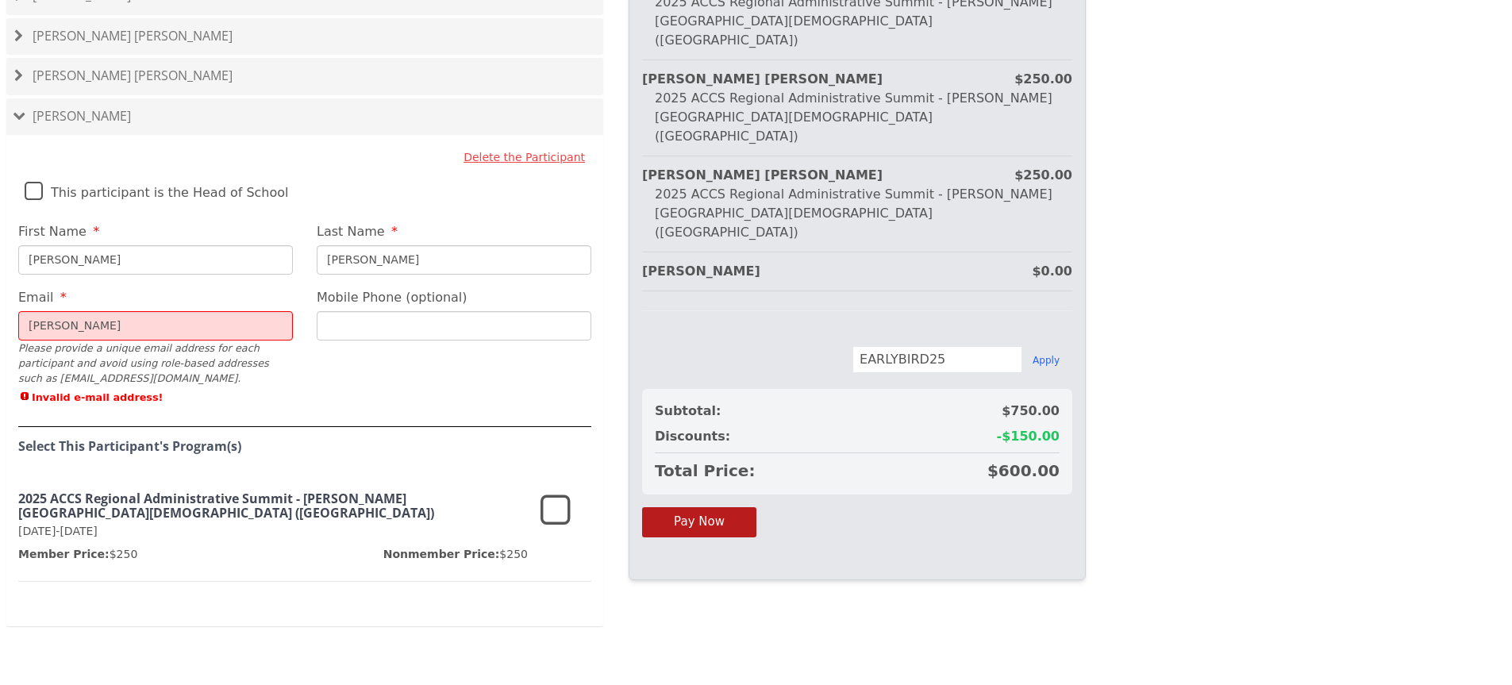
type input "[PERSON_NAME][EMAIL_ADDRESS][PERSON_NAME][DOMAIN_NAME]"
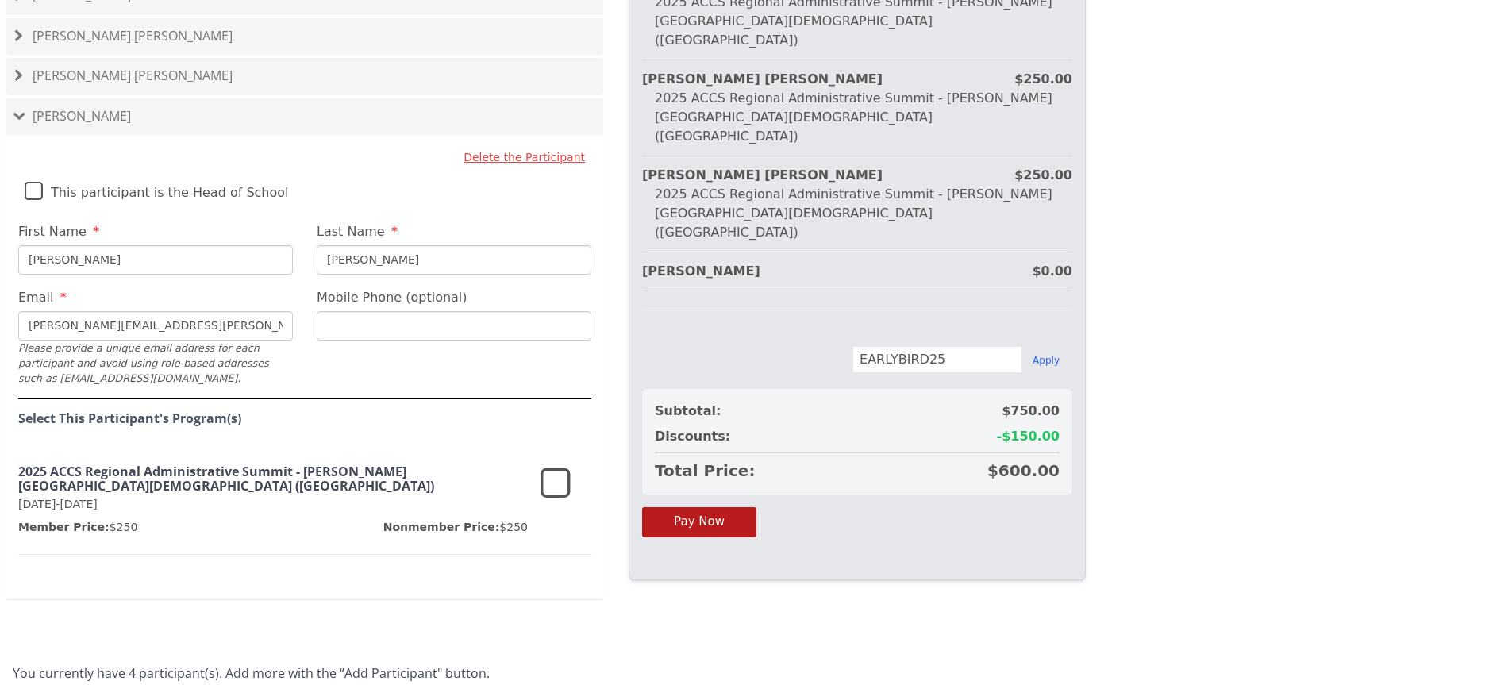
click at [548, 465] on icon at bounding box center [555, 484] width 30 height 38
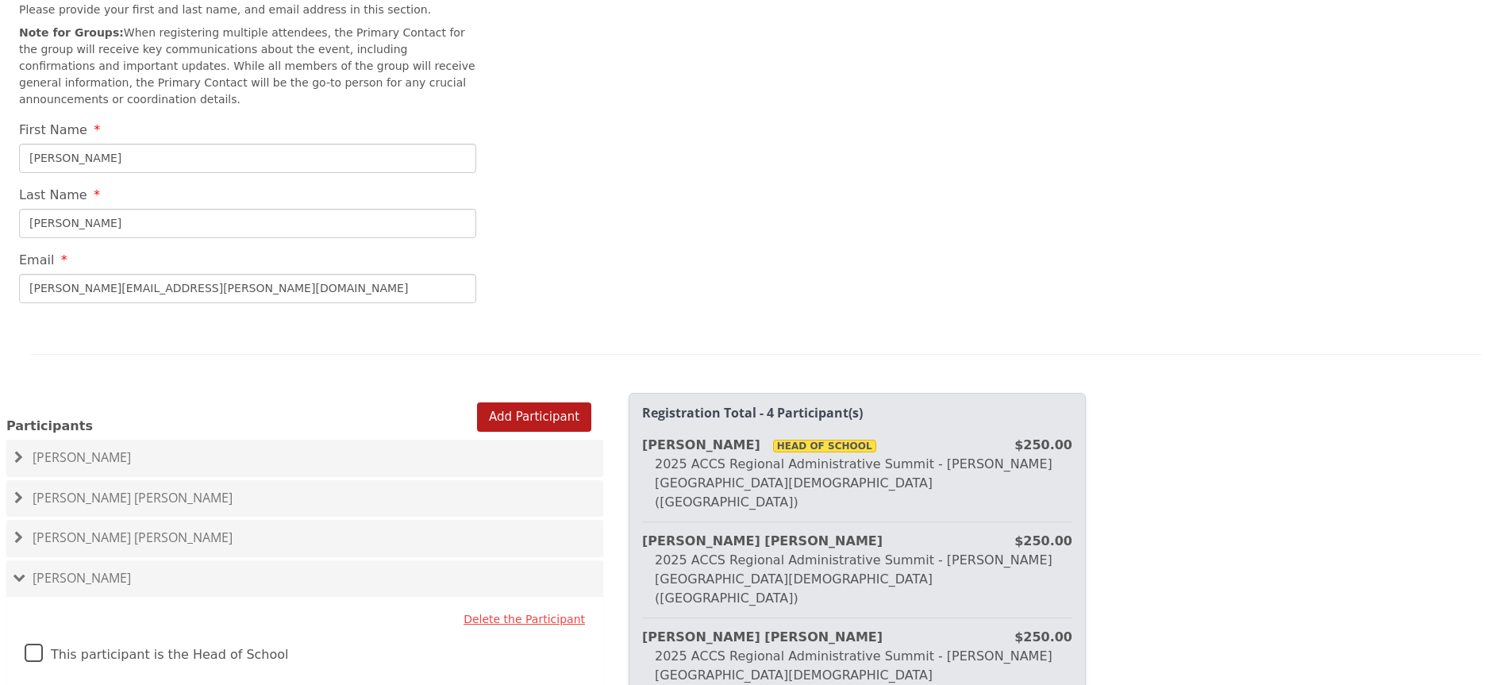
scroll to position [675, 0]
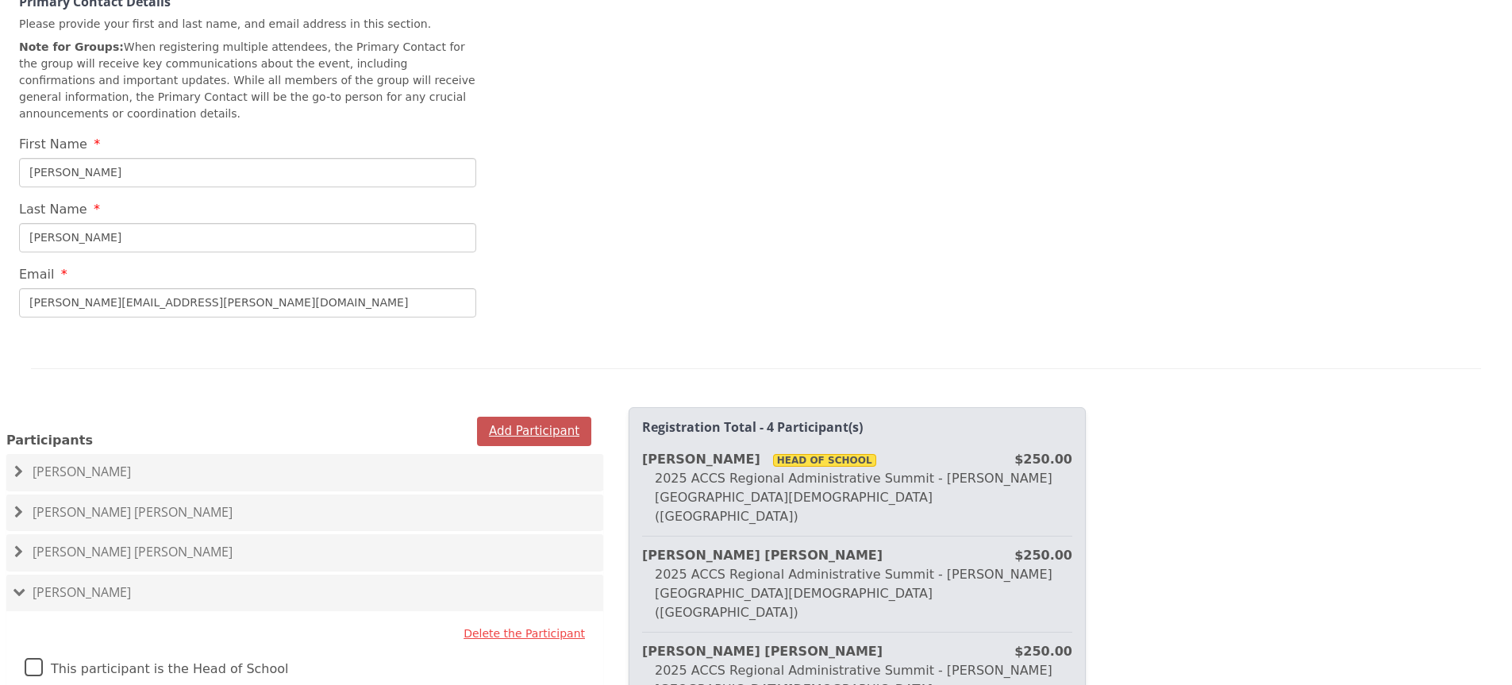
click at [512, 417] on button "Add Participant" at bounding box center [534, 431] width 114 height 29
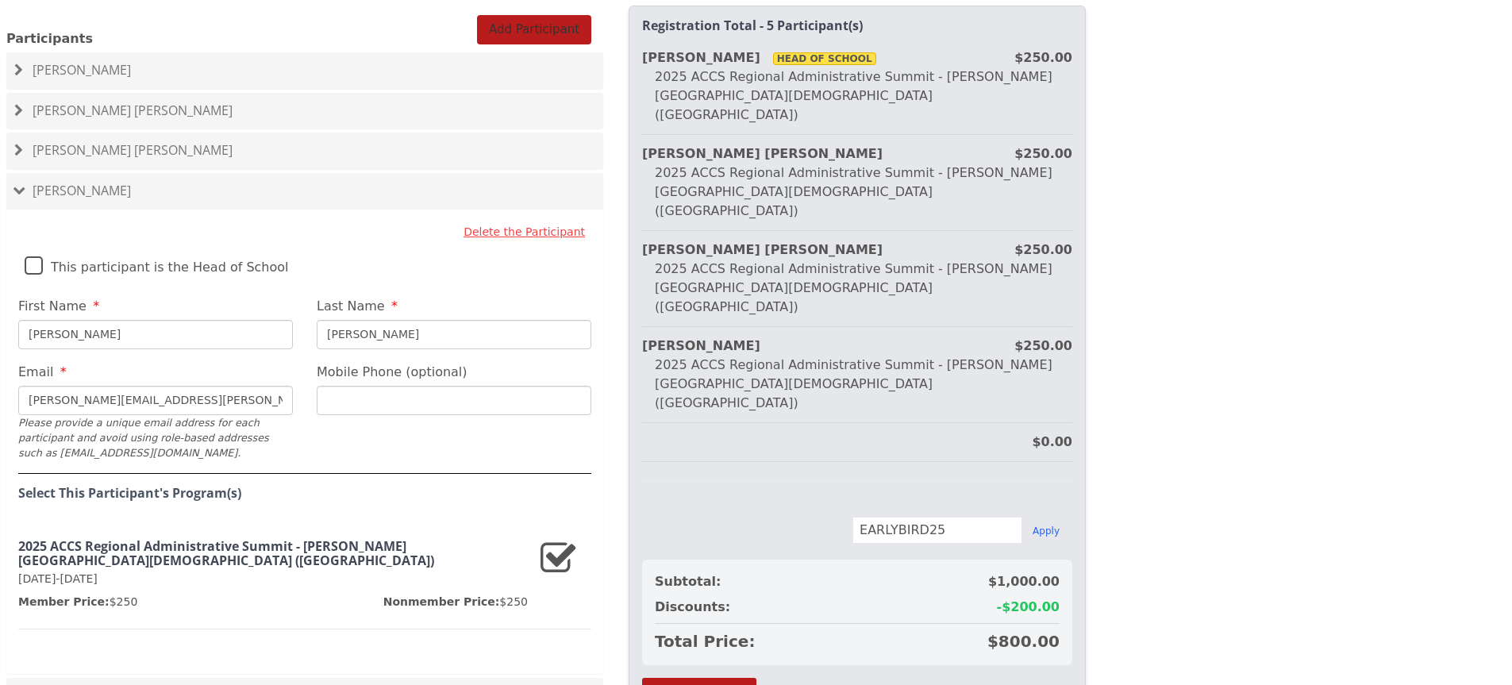
scroll to position [1192, 0]
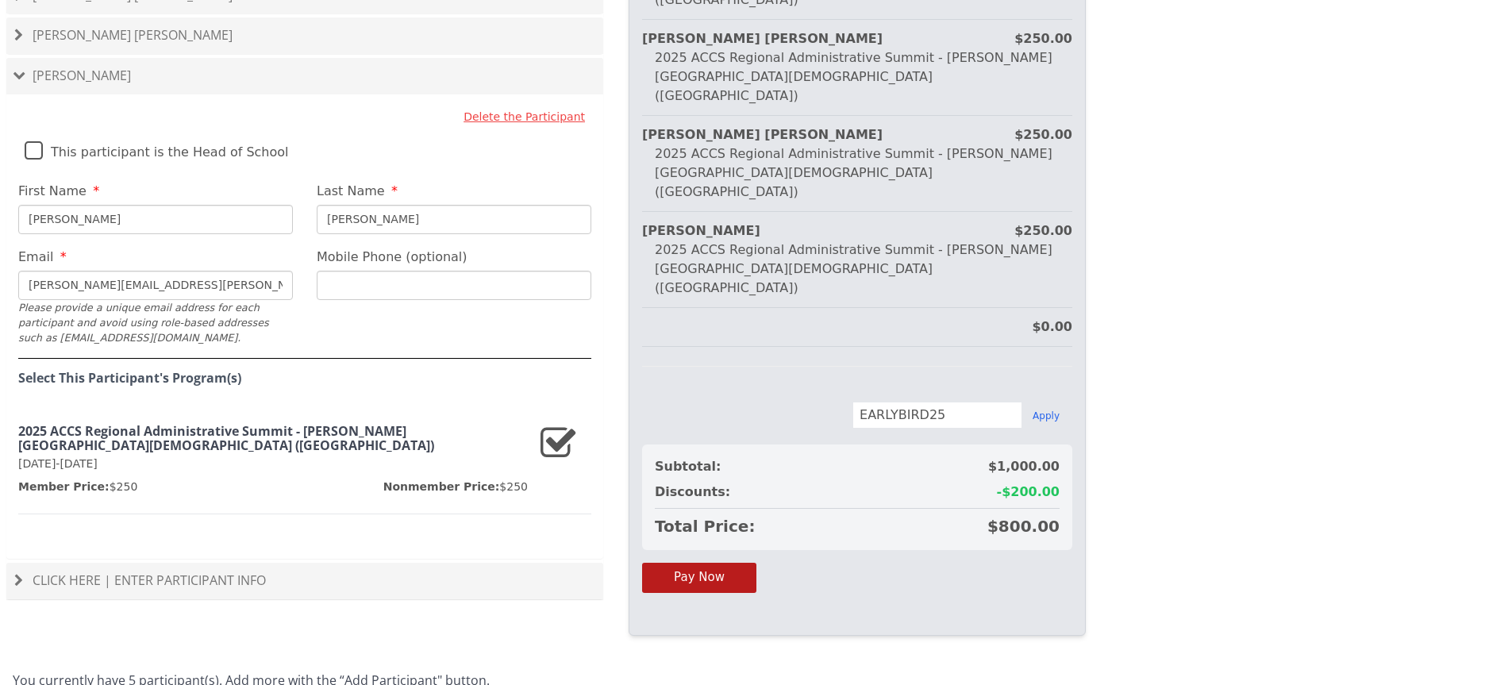
click at [219, 205] on input "[PERSON_NAME]" at bounding box center [155, 219] width 275 height 29
click at [317, 574] on h4 "Click Here | Enter Participant Info" at bounding box center [304, 581] width 581 height 14
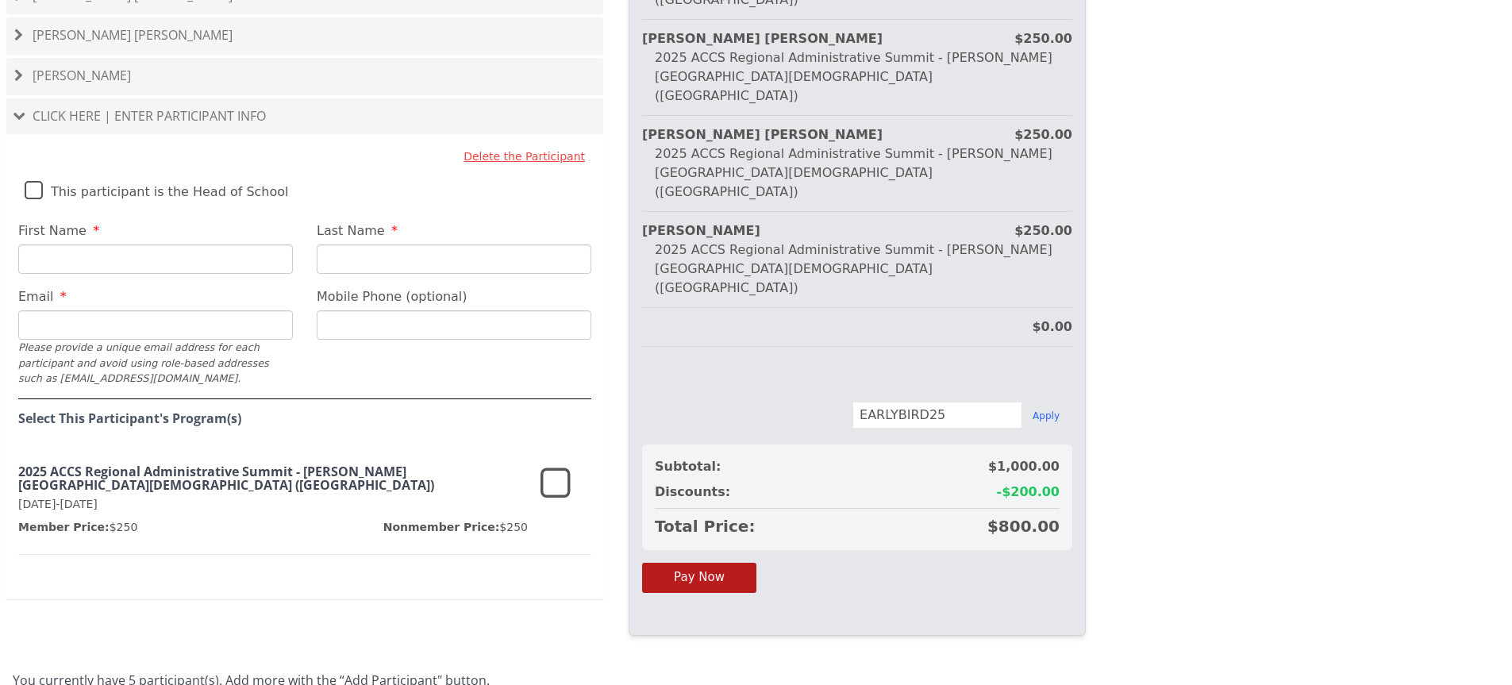
click at [147, 244] on input "First Name" at bounding box center [155, 258] width 275 height 29
type input "s"
type input "[PERSON_NAME]"
type input "[PERSON_NAME][EMAIL_ADDRESS][PERSON_NAME][DOMAIN_NAME]"
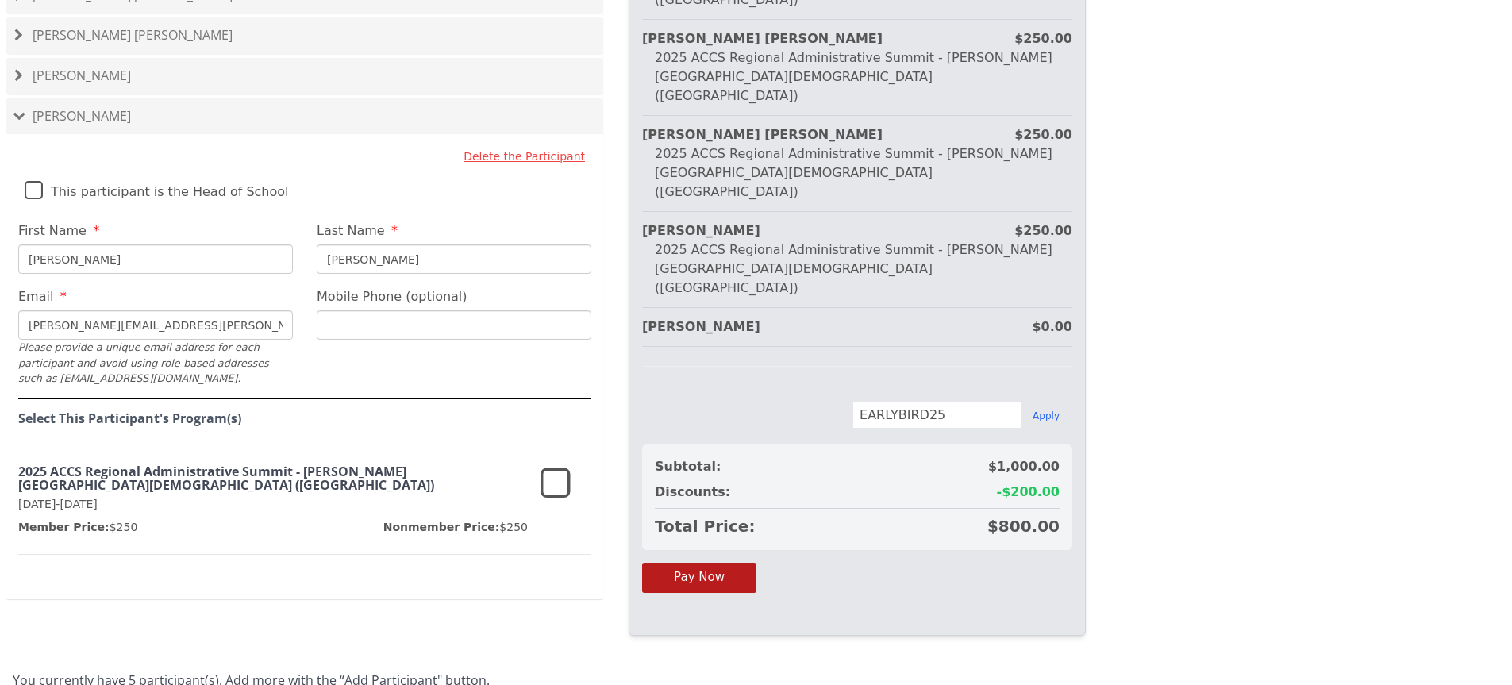
click at [555, 465] on icon at bounding box center [555, 484] width 30 height 38
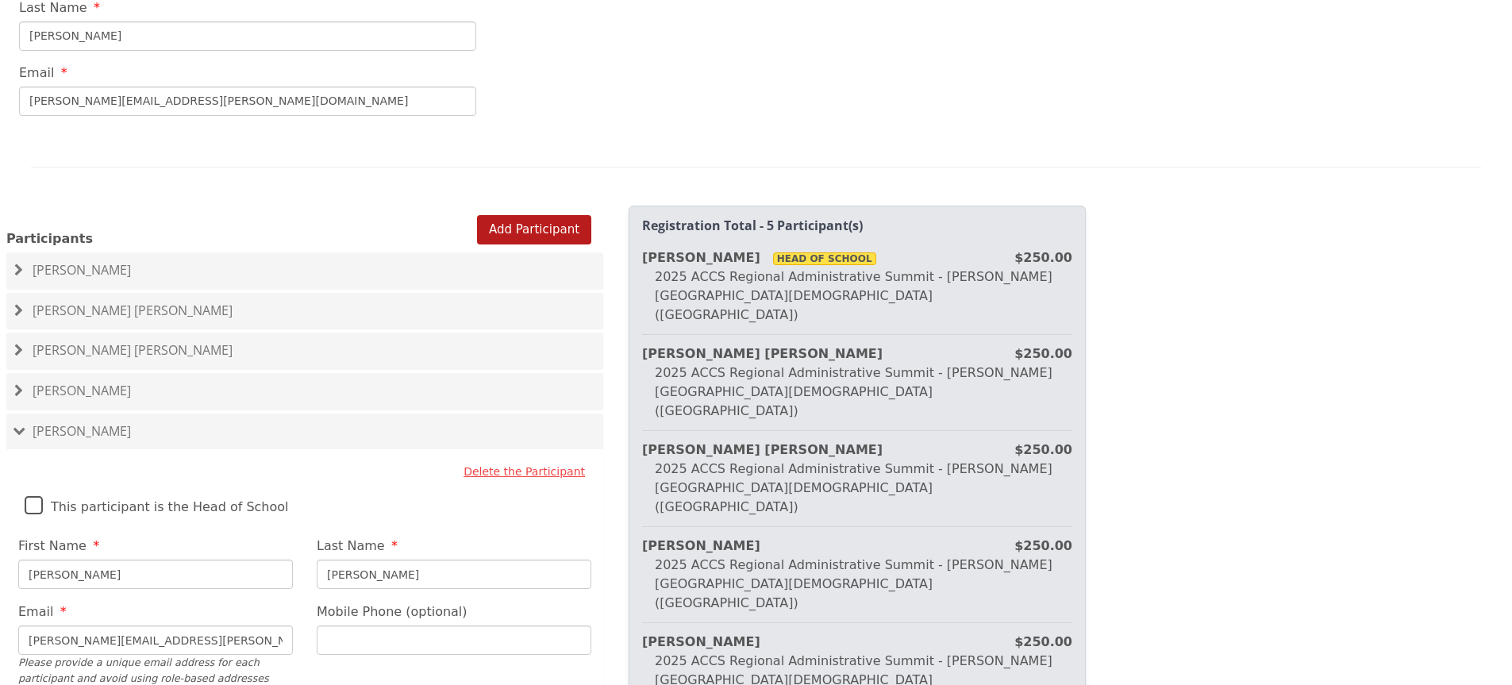
scroll to position [874, 0]
click at [543, 217] on button "Add Participant" at bounding box center [534, 231] width 114 height 29
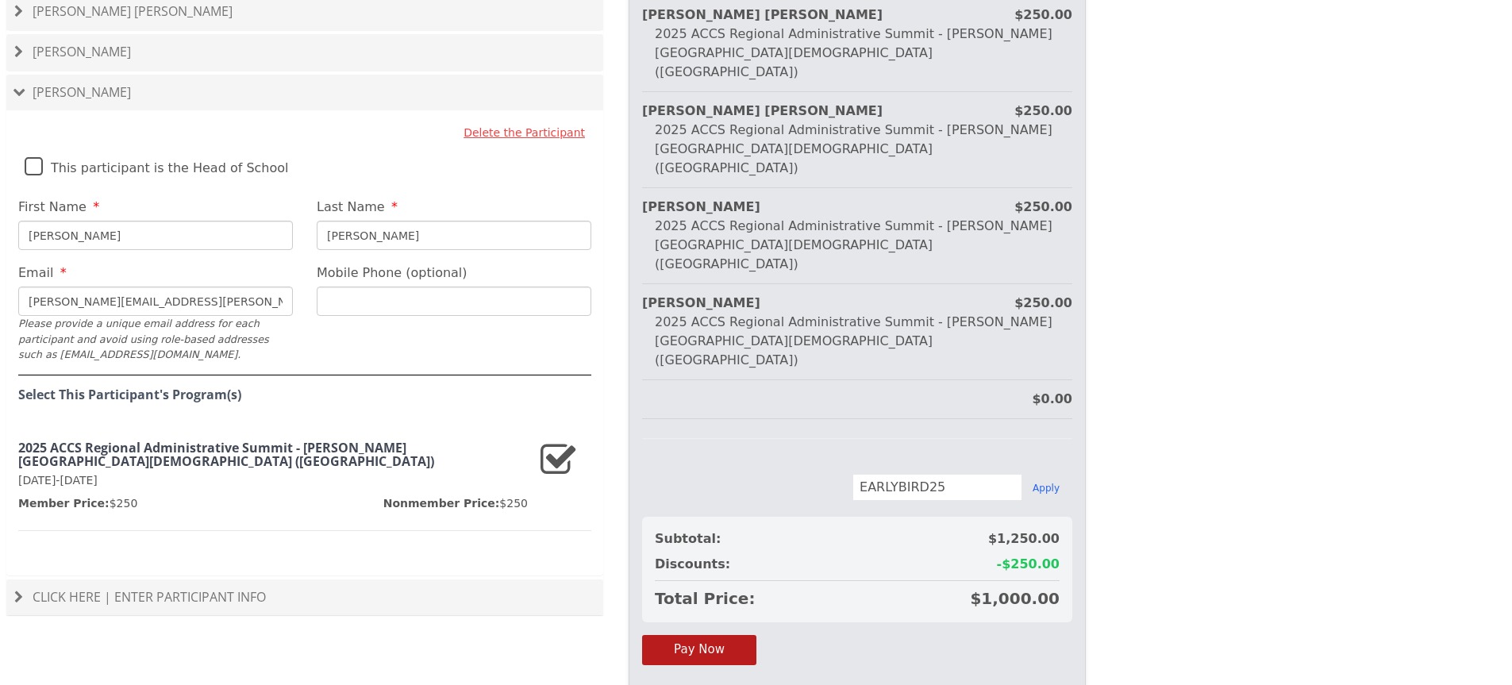
scroll to position [1232, 0]
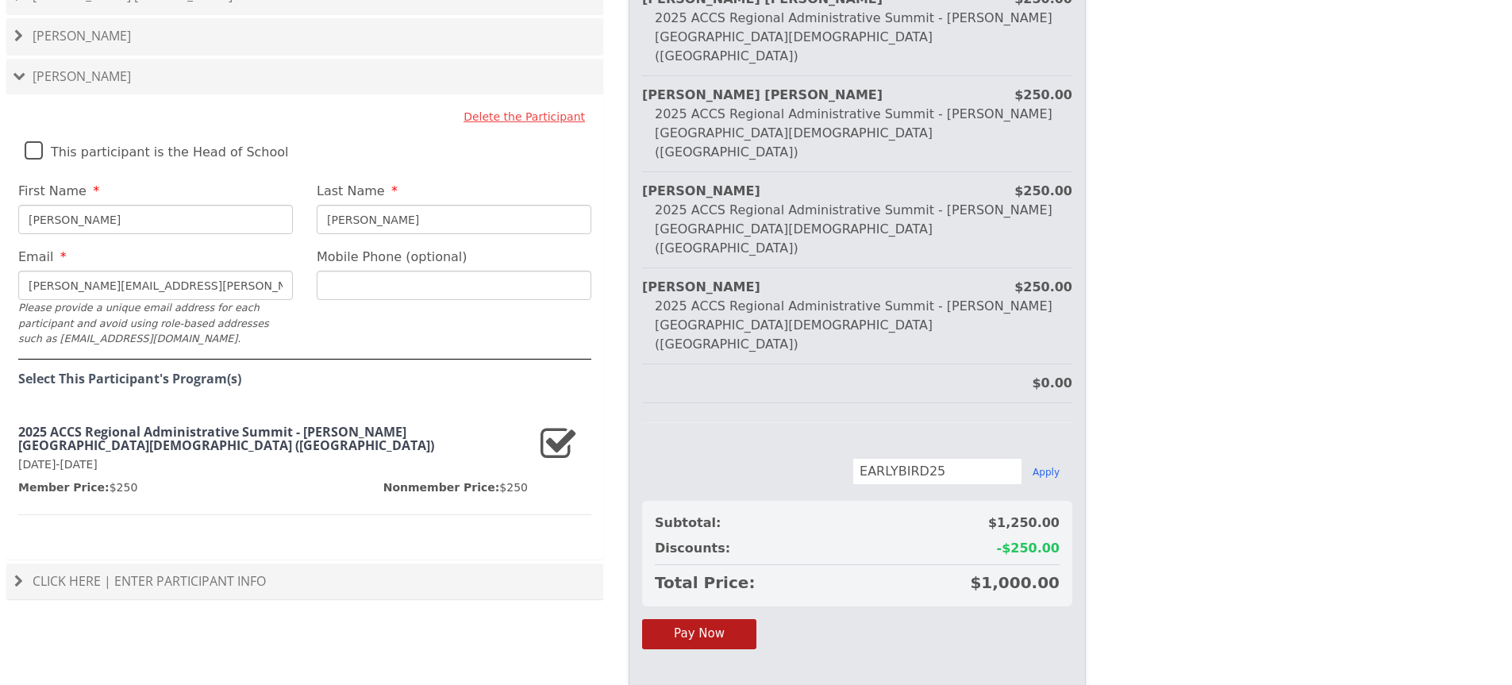
click at [198, 572] on span "Click Here | Enter Participant Info" at bounding box center [149, 580] width 233 height 17
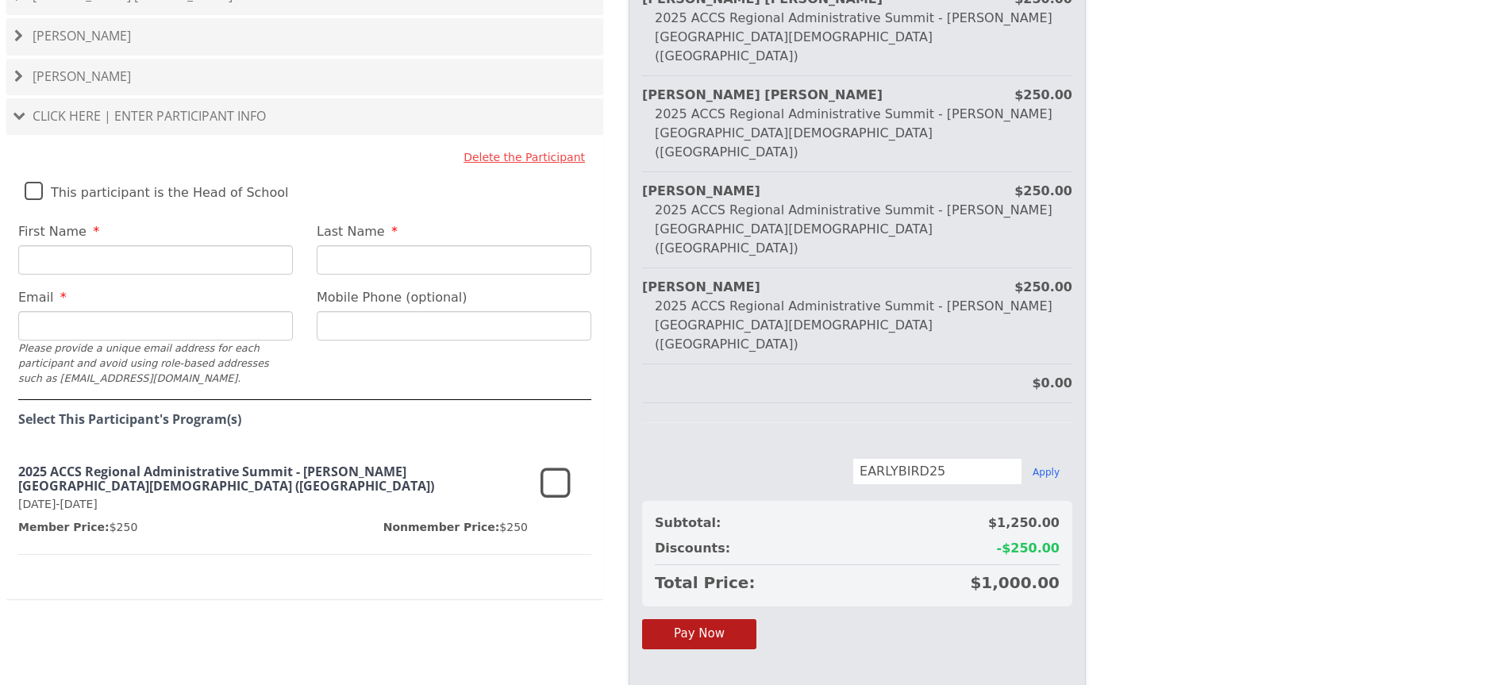
click at [160, 245] on input "First Name" at bounding box center [155, 259] width 275 height 29
type input "[PERSON_NAME]"
click at [341, 245] on input "Last Name" at bounding box center [454, 259] width 275 height 29
type input "[PERSON_NAME]"
click at [204, 311] on input "Email" at bounding box center [155, 325] width 275 height 29
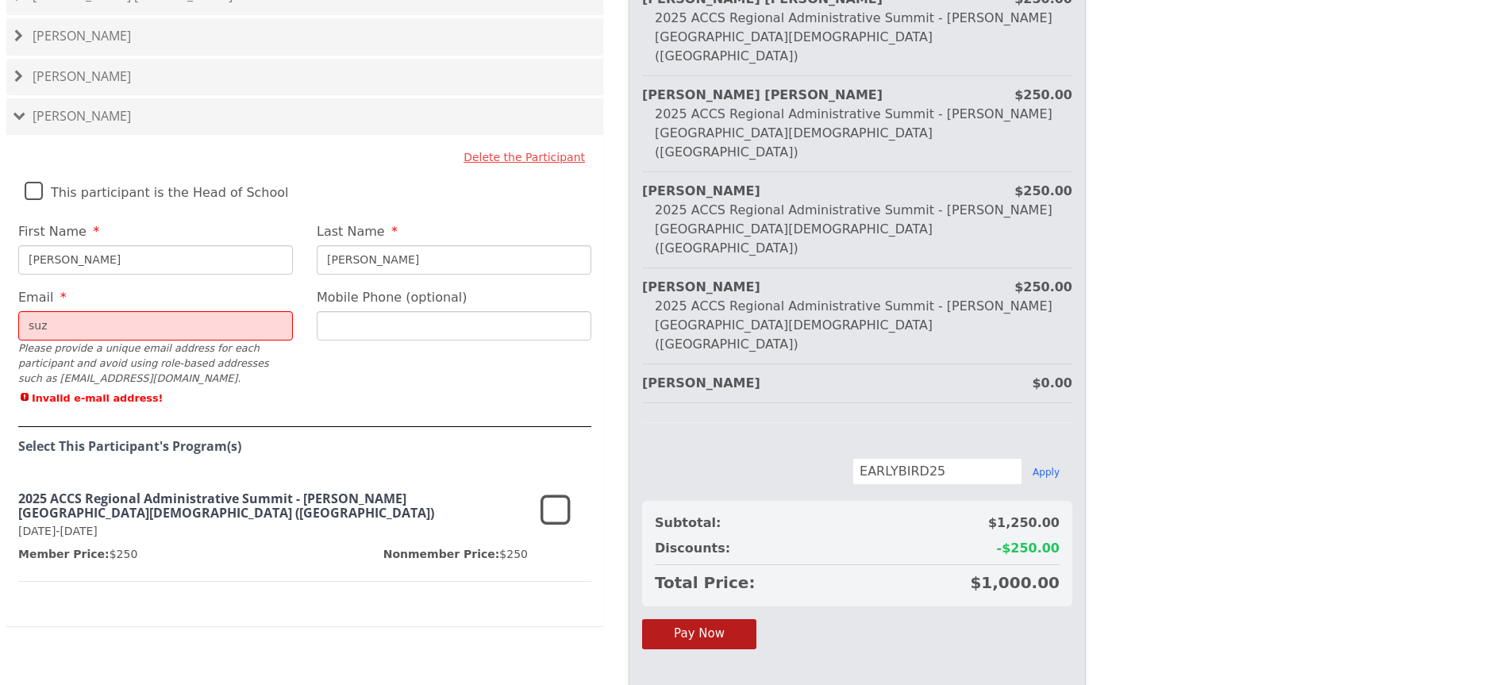
type input "[PERSON_NAME][EMAIL_ADDRESS][PERSON_NAME][DOMAIN_NAME]"
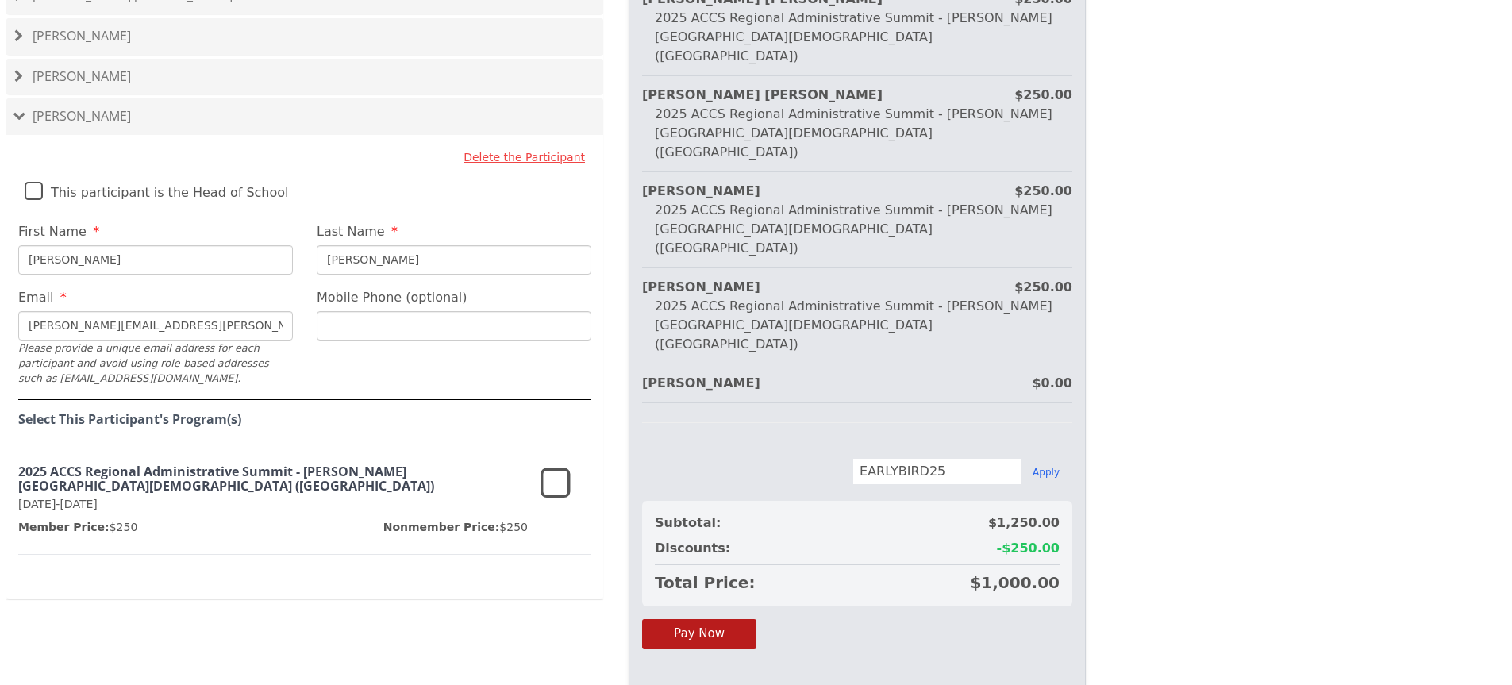
click at [554, 465] on icon at bounding box center [555, 484] width 30 height 38
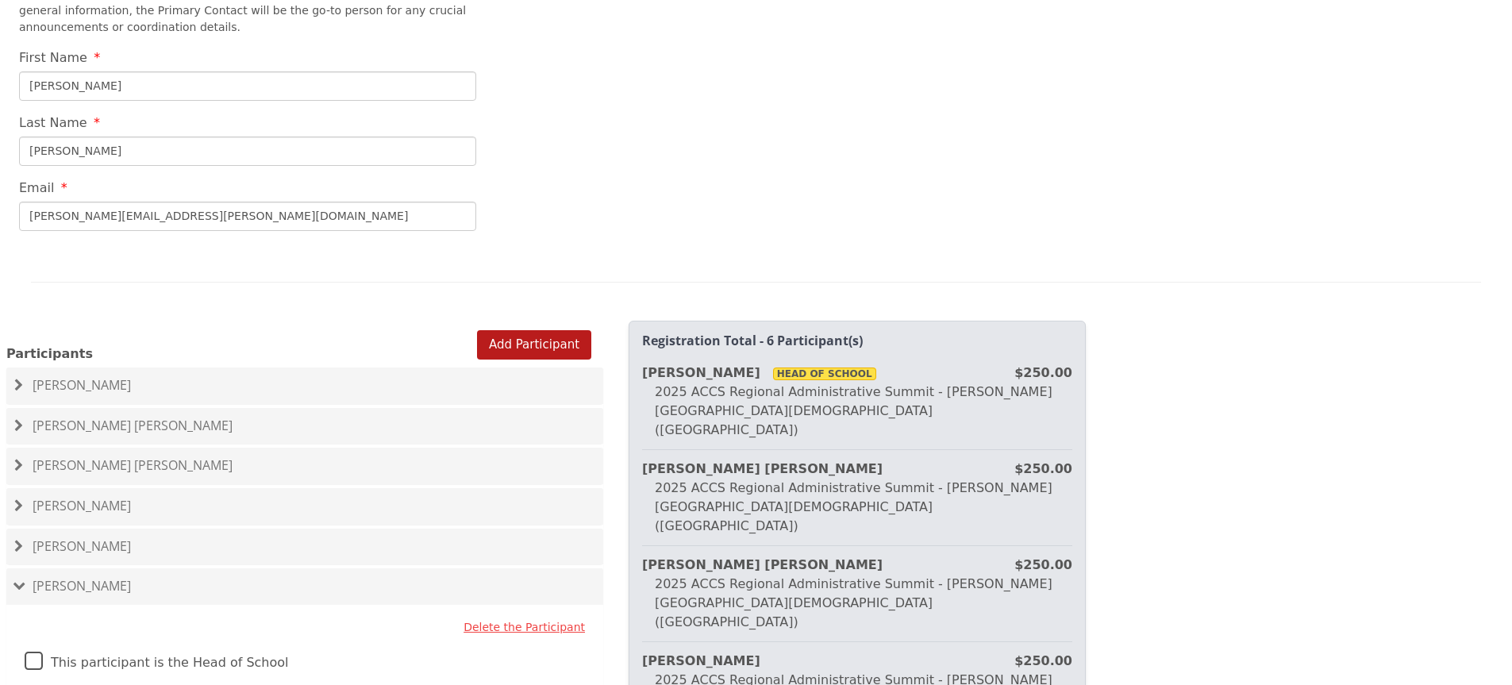
scroll to position [597, 0]
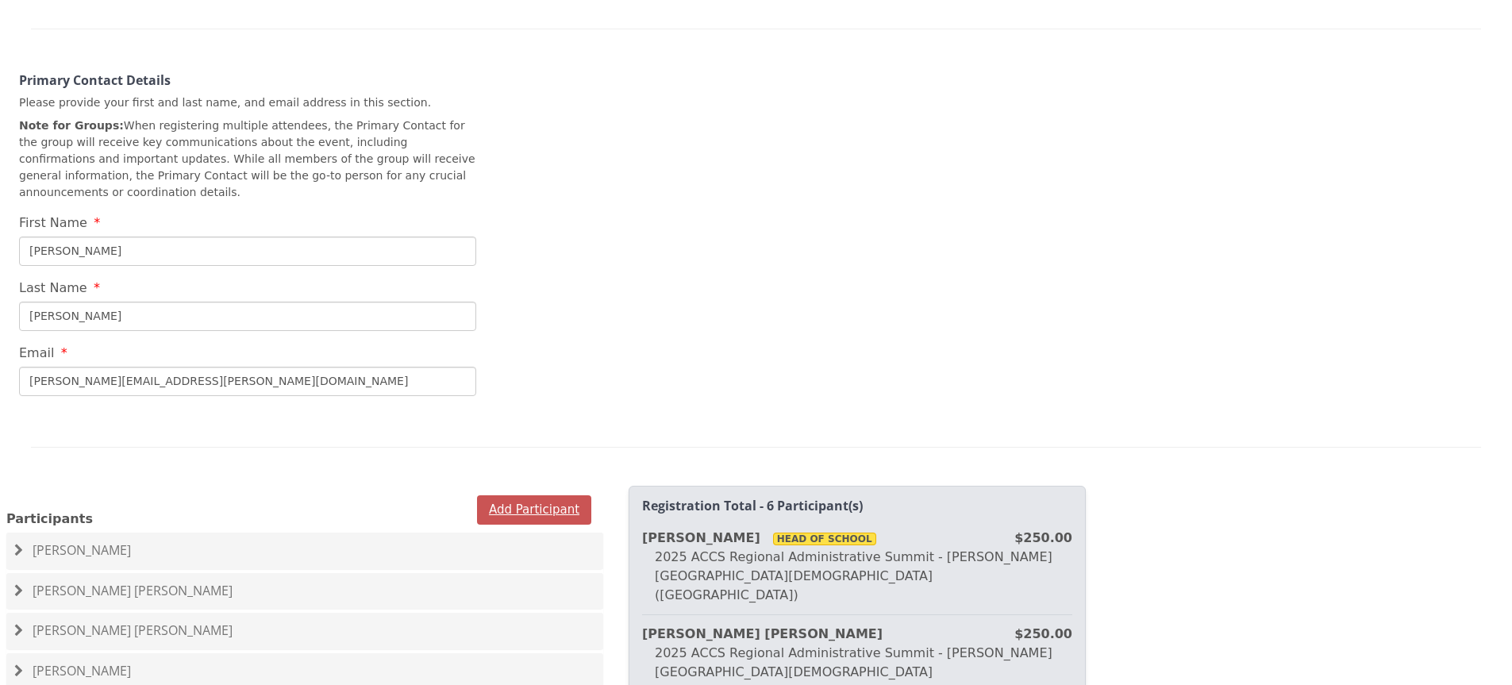
click at [556, 495] on button "Add Participant" at bounding box center [534, 509] width 114 height 29
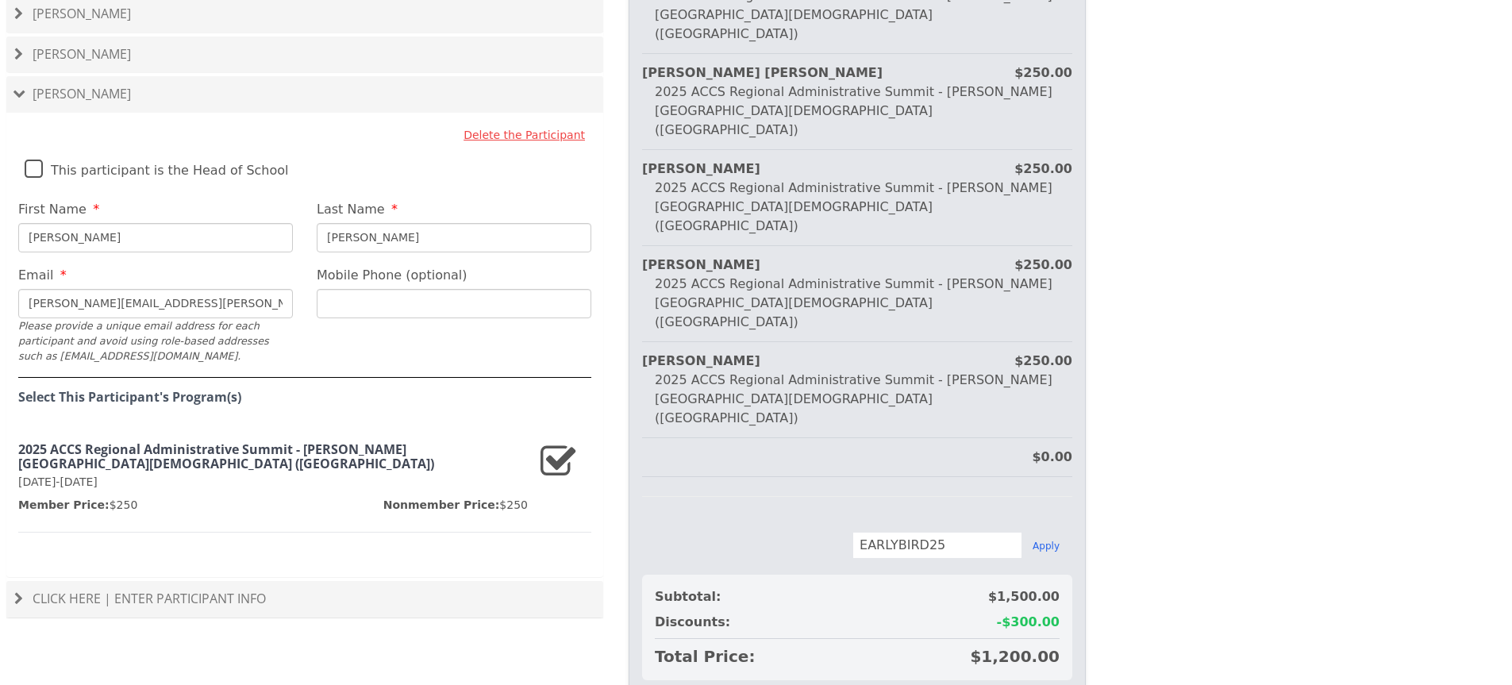
scroll to position [1272, 0]
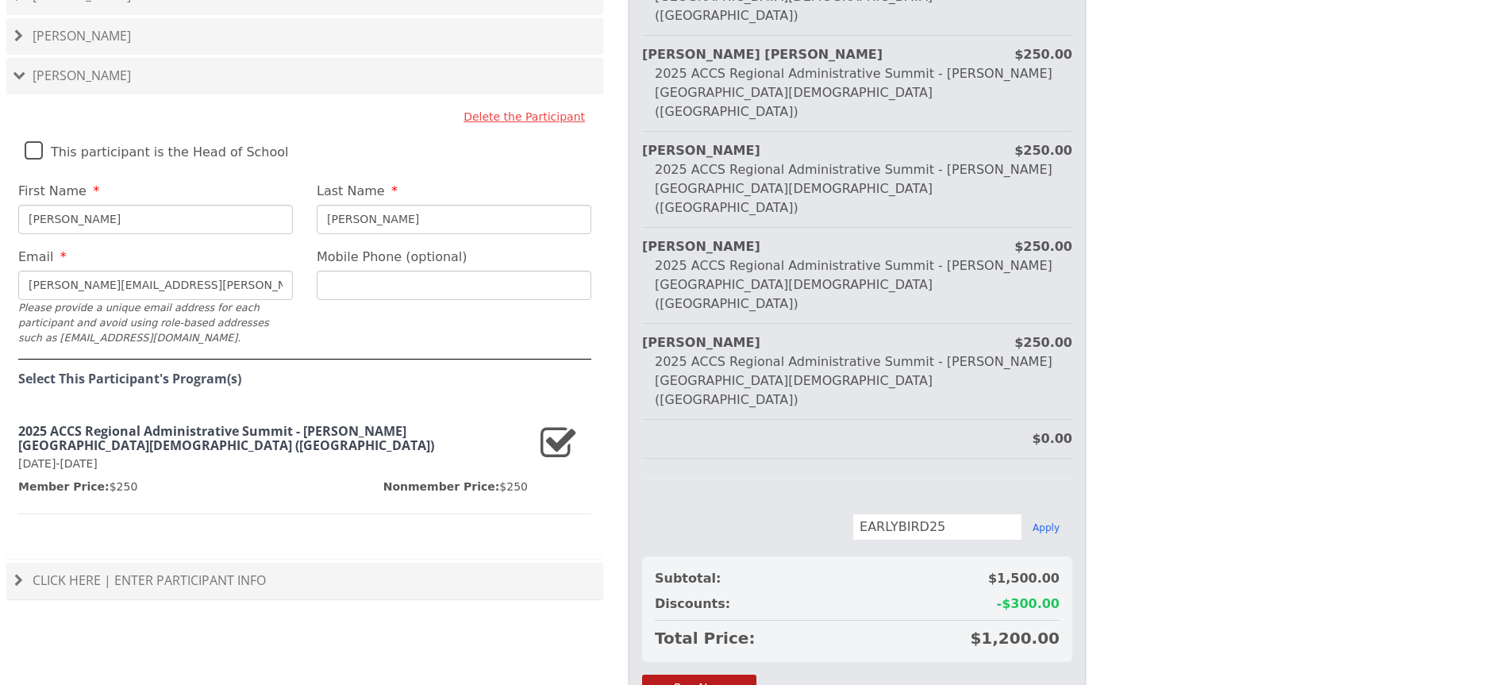
click at [452, 574] on h4 "Click Here | Enter Participant Info" at bounding box center [304, 581] width 581 height 14
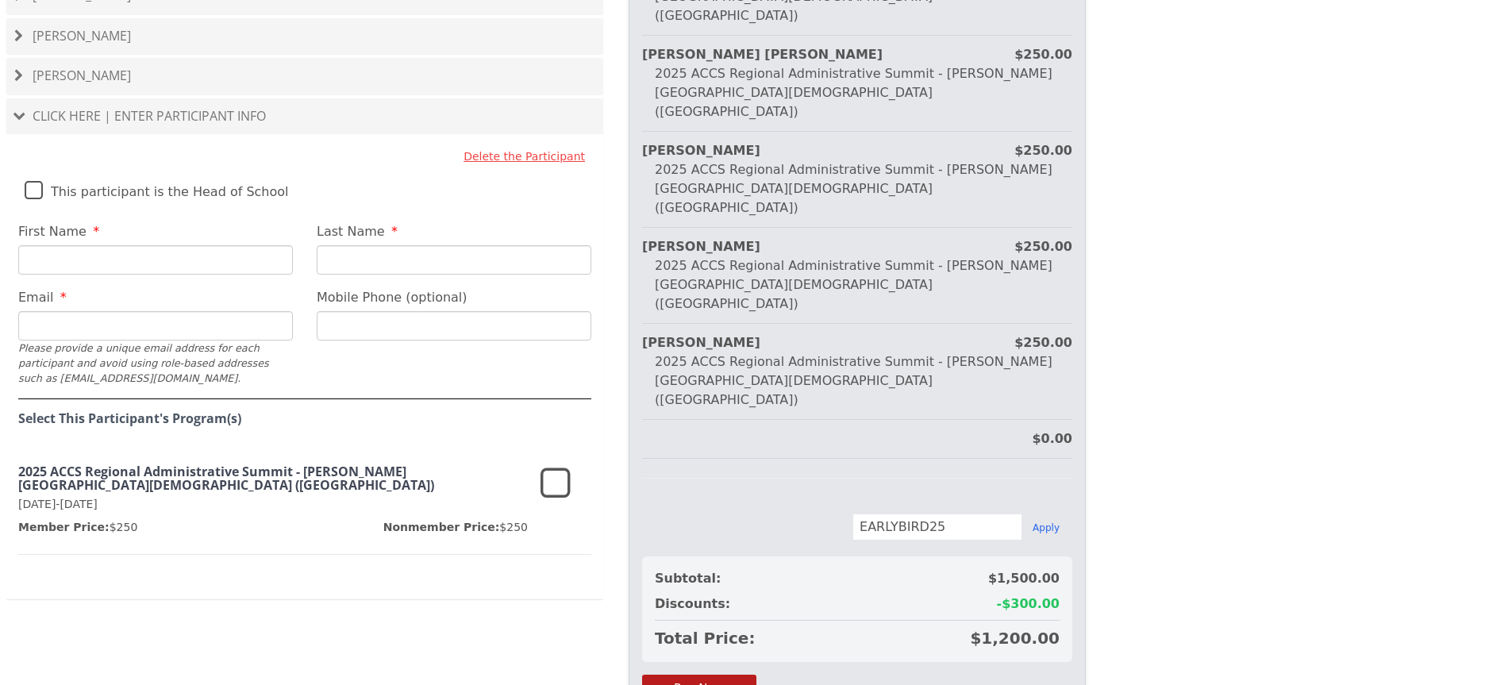
click at [111, 245] on input "First Name" at bounding box center [155, 259] width 275 height 29
type input "e"
type input "[PERSON_NAME]"
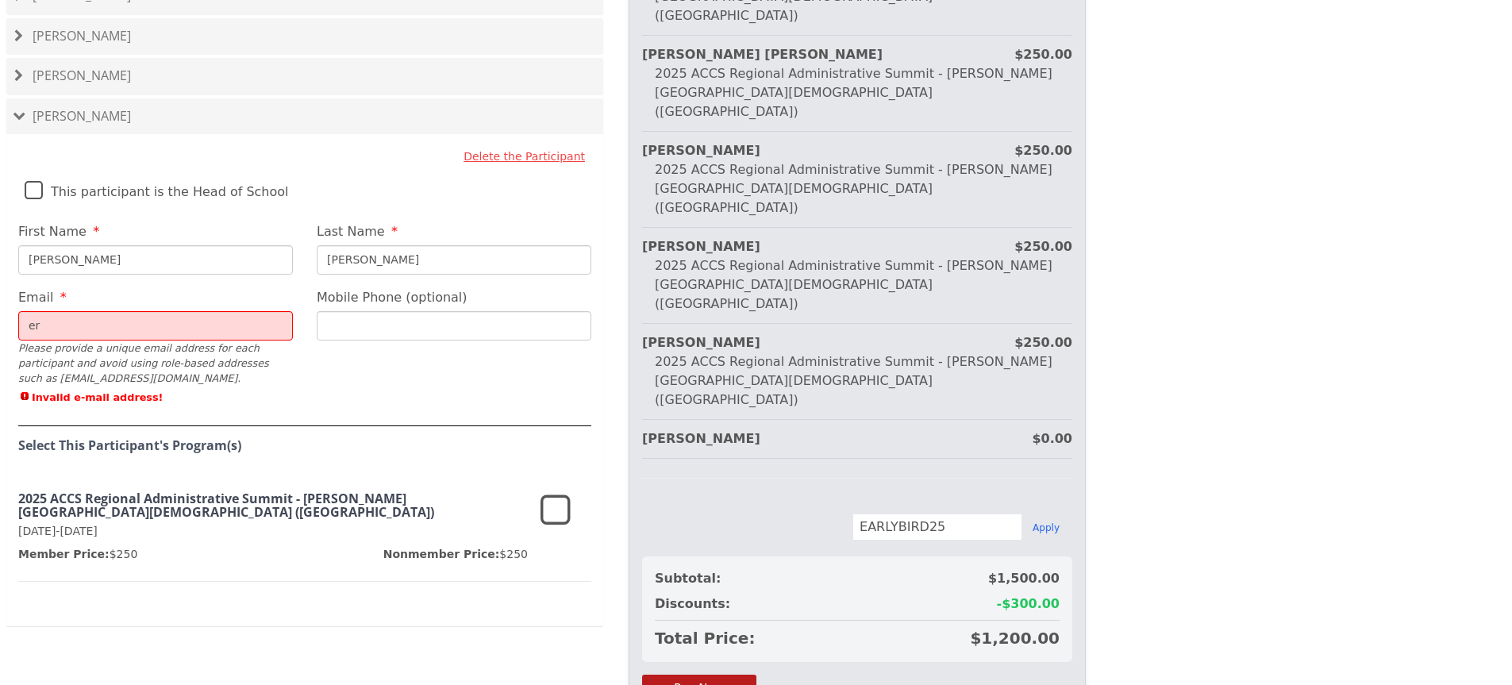
type input "[PERSON_NAME][EMAIL_ADDRESS][PERSON_NAME][DOMAIN_NAME]"
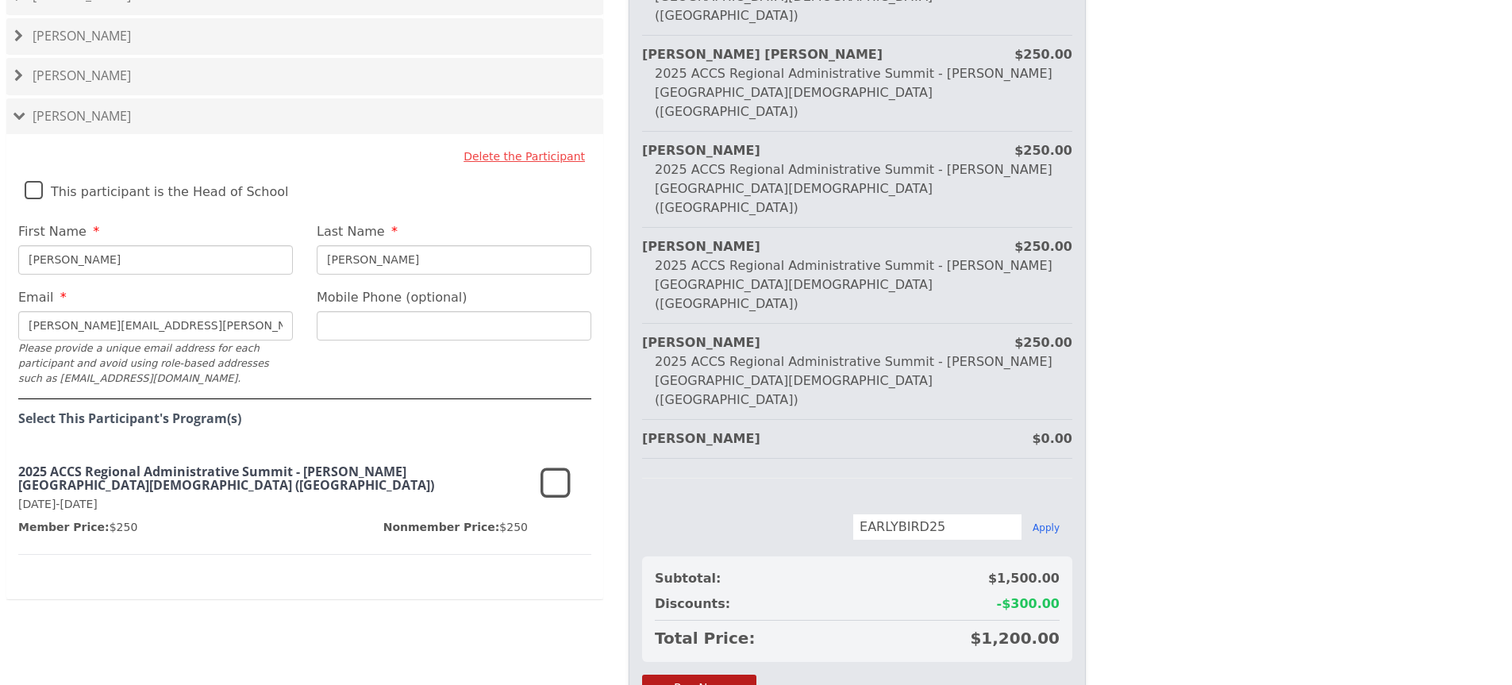
click at [560, 465] on icon at bounding box center [555, 484] width 30 height 38
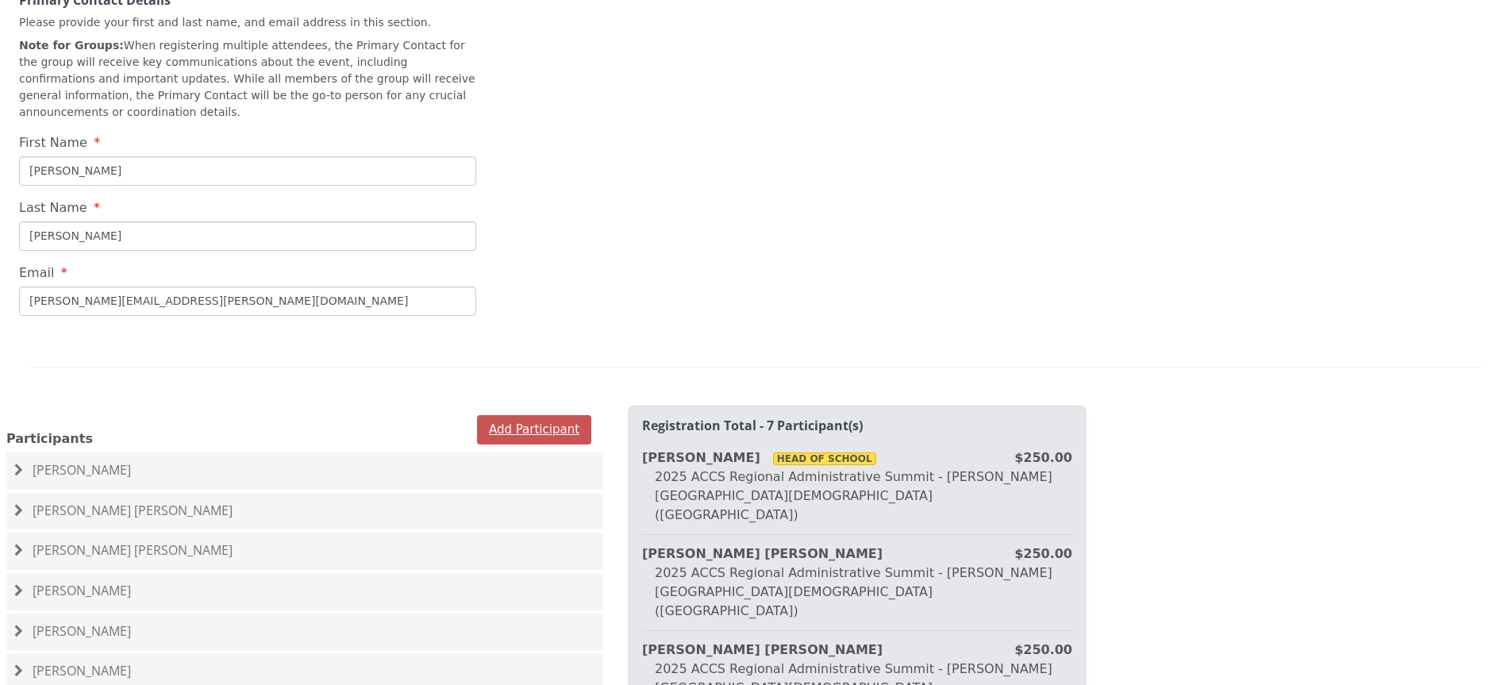
scroll to position [637, 0]
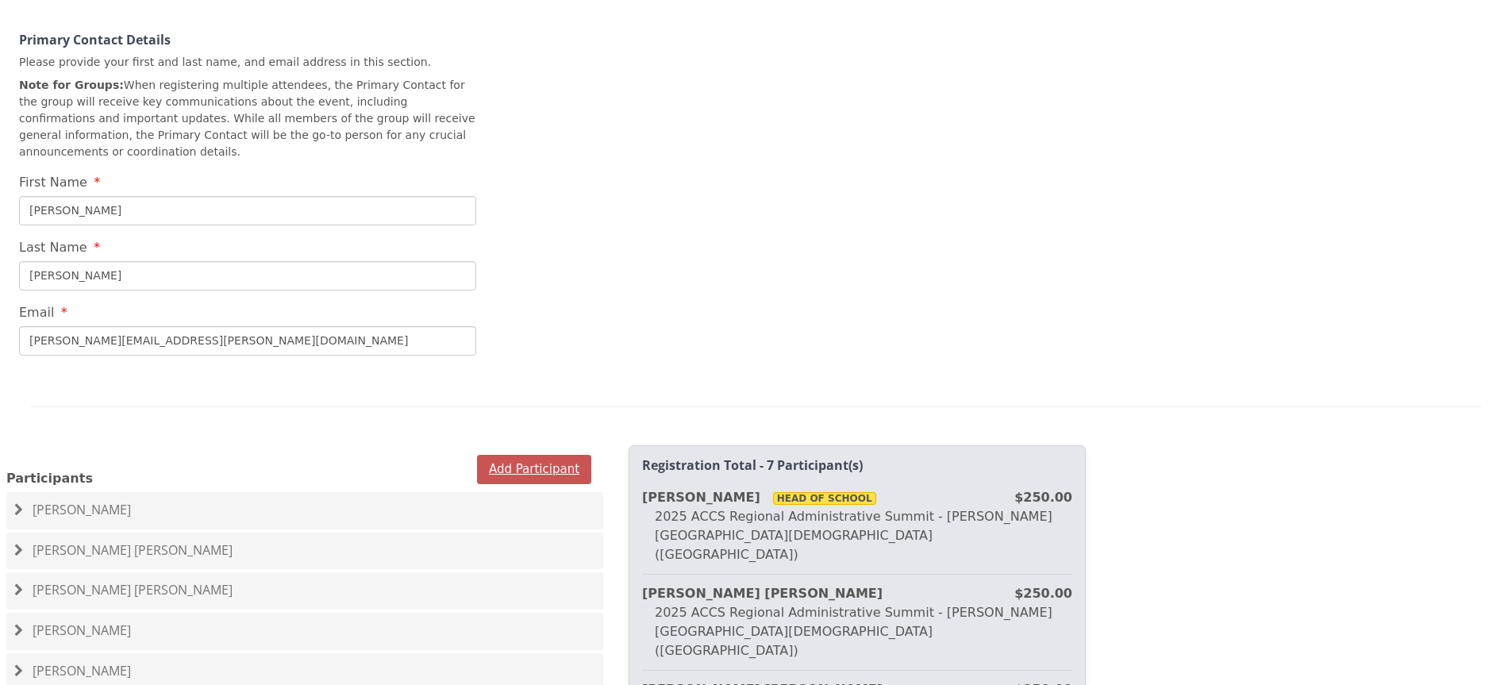
click at [536, 455] on button "Add Participant" at bounding box center [534, 469] width 114 height 29
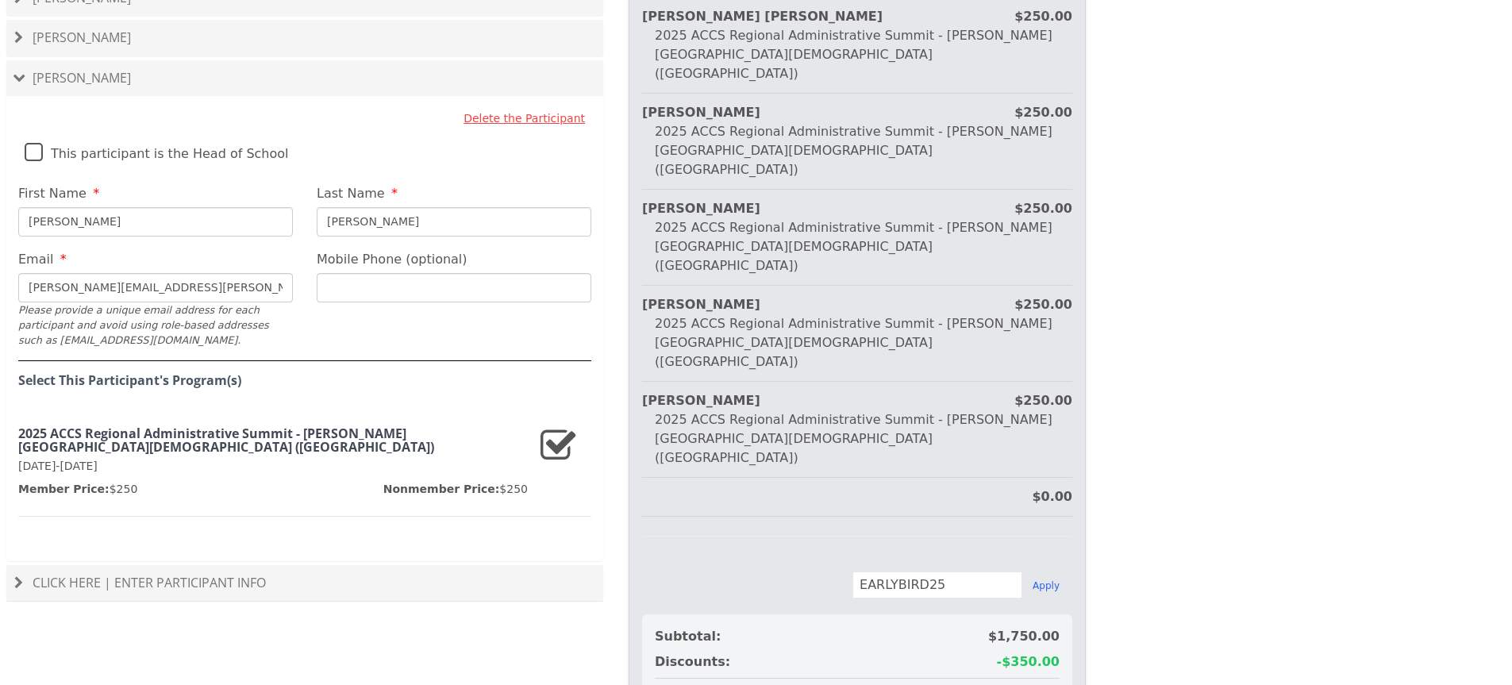
scroll to position [1312, 0]
click at [347, 575] on h4 "Click Here | Enter Participant Info" at bounding box center [304, 582] width 581 height 14
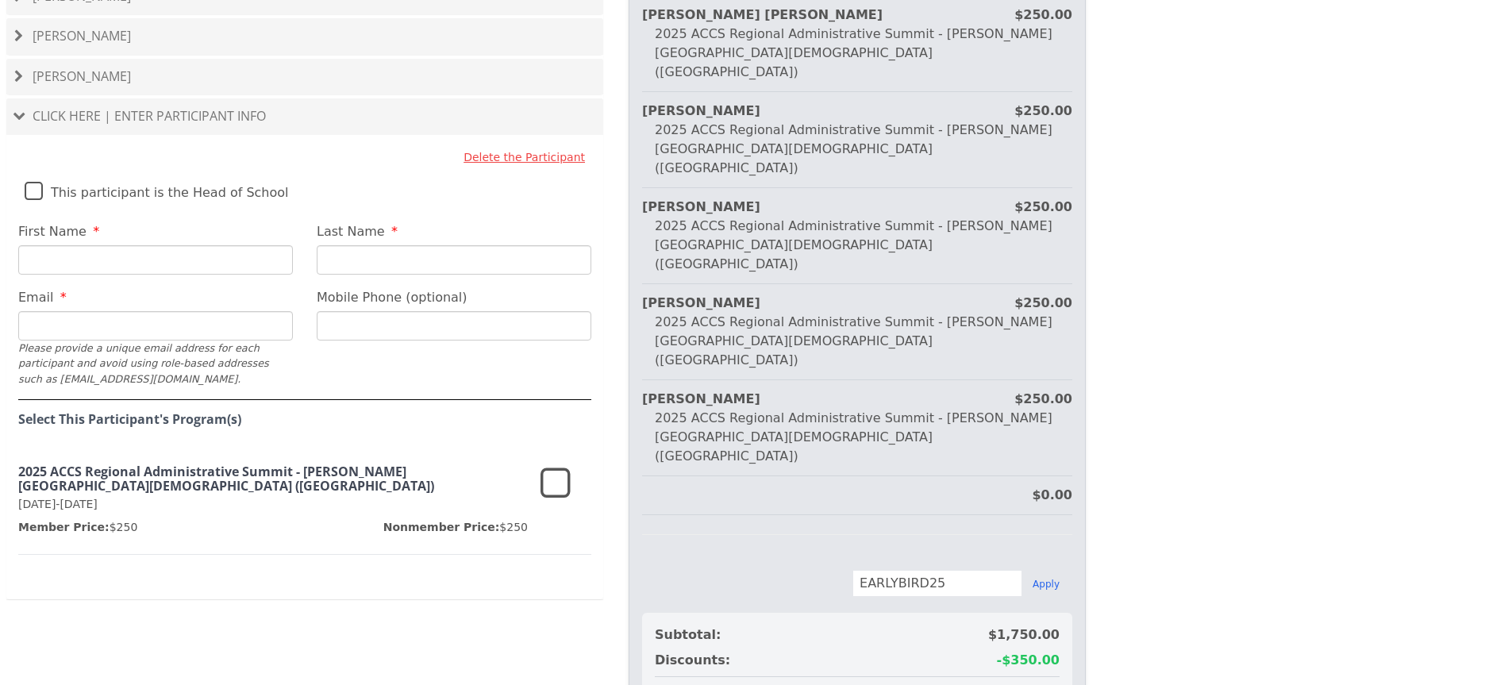
click at [144, 245] on input "First Name" at bounding box center [155, 259] width 275 height 29
type input "[PERSON_NAME]"
type input "[PERSON_NAME][EMAIL_ADDRESS][PERSON_NAME][DOMAIN_NAME]"
click at [555, 465] on icon at bounding box center [555, 484] width 30 height 38
